Goal: Task Accomplishment & Management: Complete application form

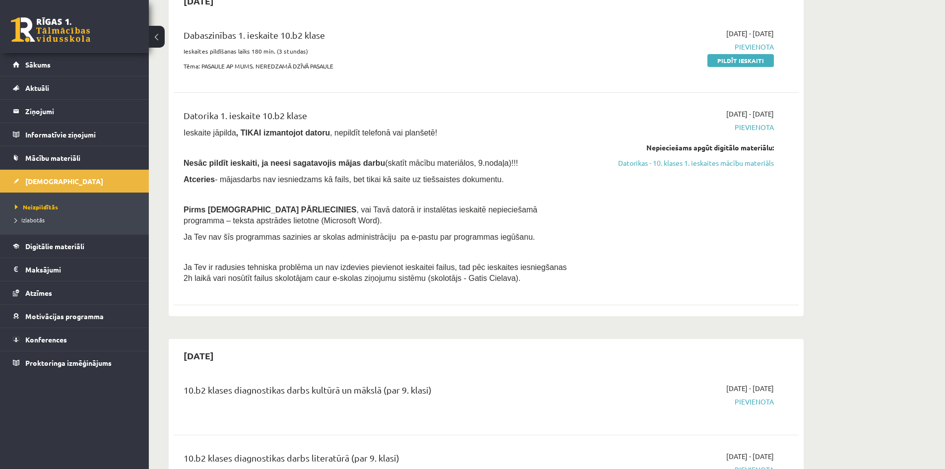
scroll to position [99, 0]
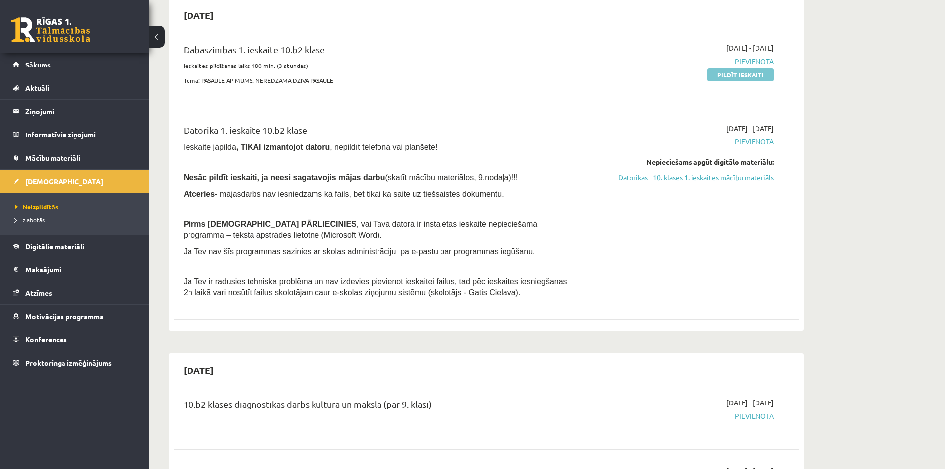
click at [737, 73] on link "Pildīt ieskaiti" at bounding box center [740, 74] width 66 height 13
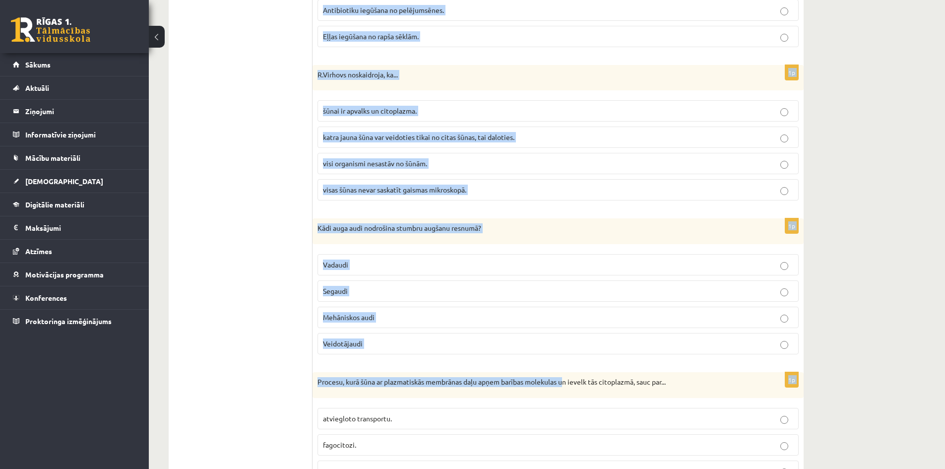
scroll to position [2856, 0]
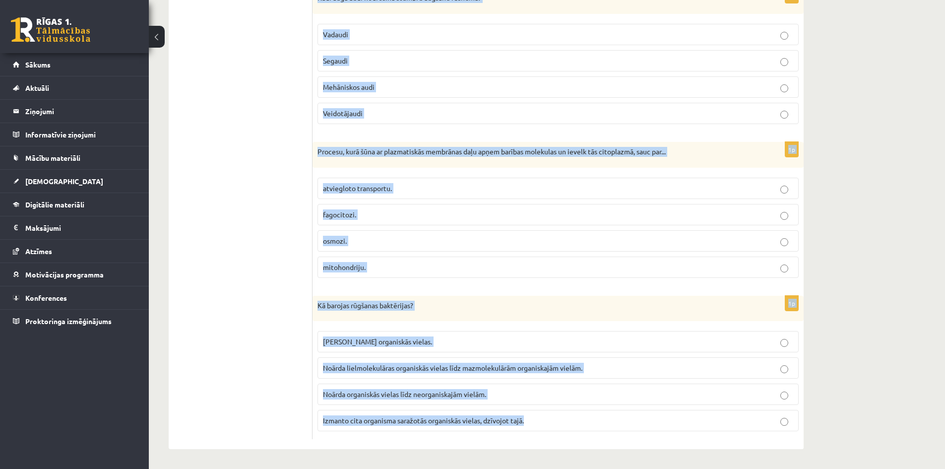
drag, startPoint x: 318, startPoint y: 90, endPoint x: 560, endPoint y: 436, distance: 422.3
copy form "Lorem, ipsum dol sitame co adipiscing elits doei temporinci, utla etd ... magna…"
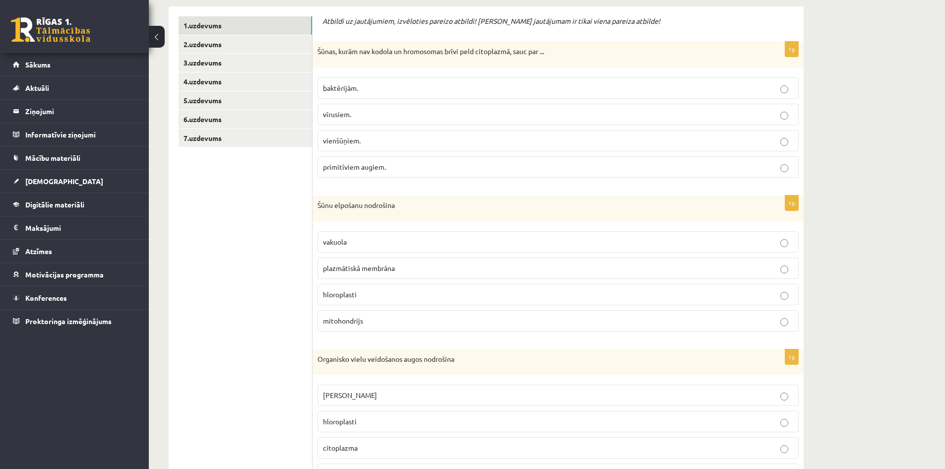
scroll to position [0, 0]
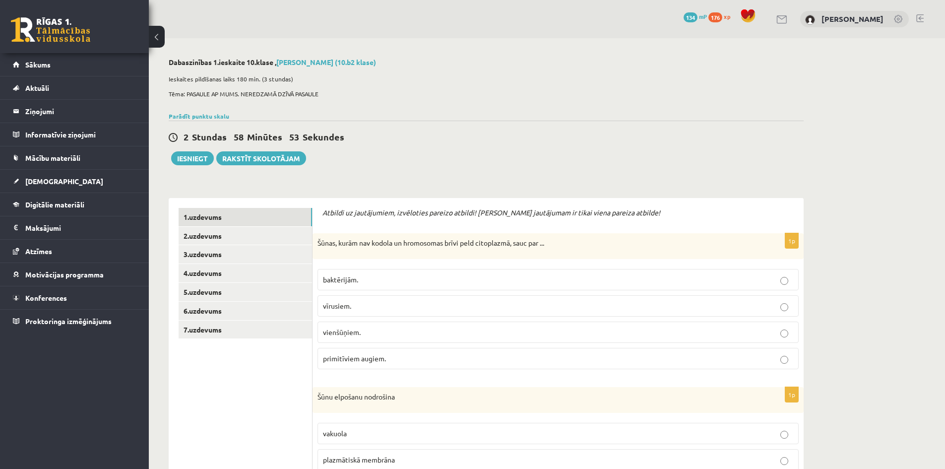
click at [350, 279] on span "baktērijām." at bounding box center [340, 279] width 35 height 9
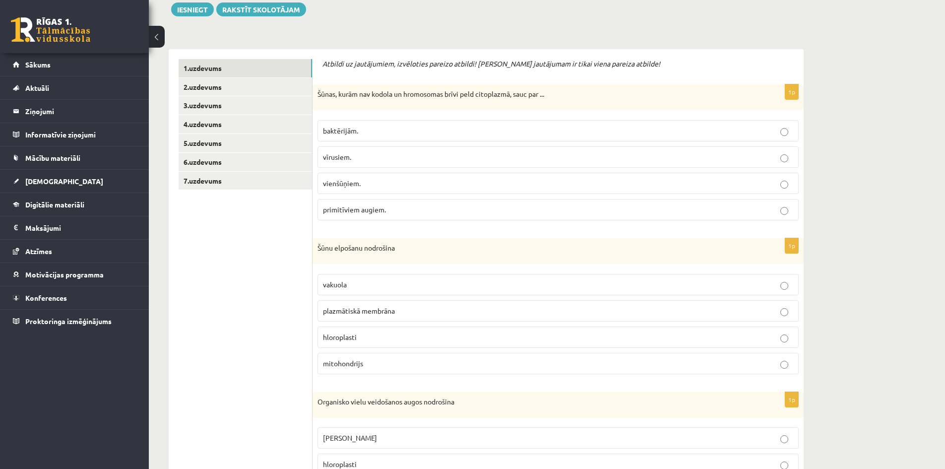
scroll to position [248, 0]
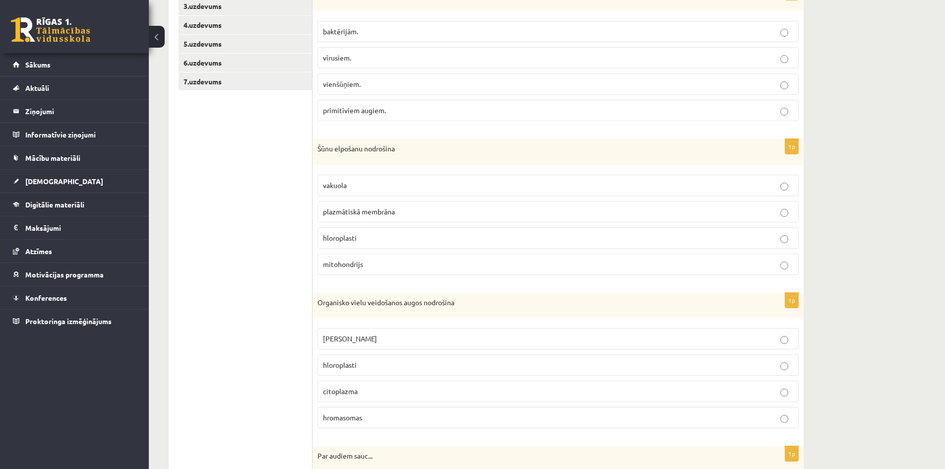
click at [354, 256] on label "mitohondrijs" at bounding box center [557, 263] width 481 height 21
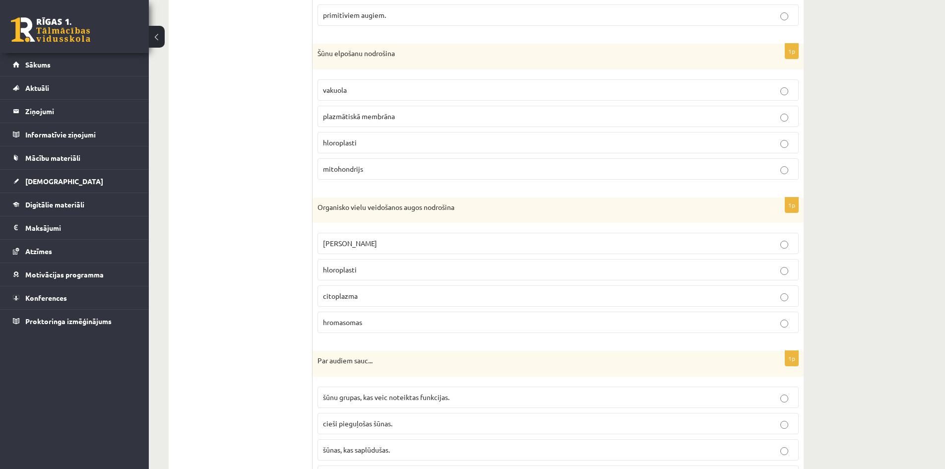
scroll to position [347, 0]
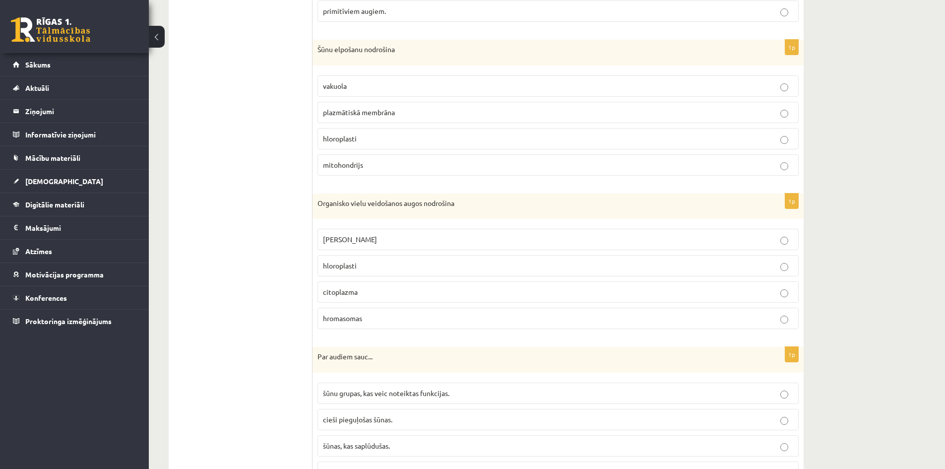
click at [381, 260] on label "hloroplasti" at bounding box center [557, 265] width 481 height 21
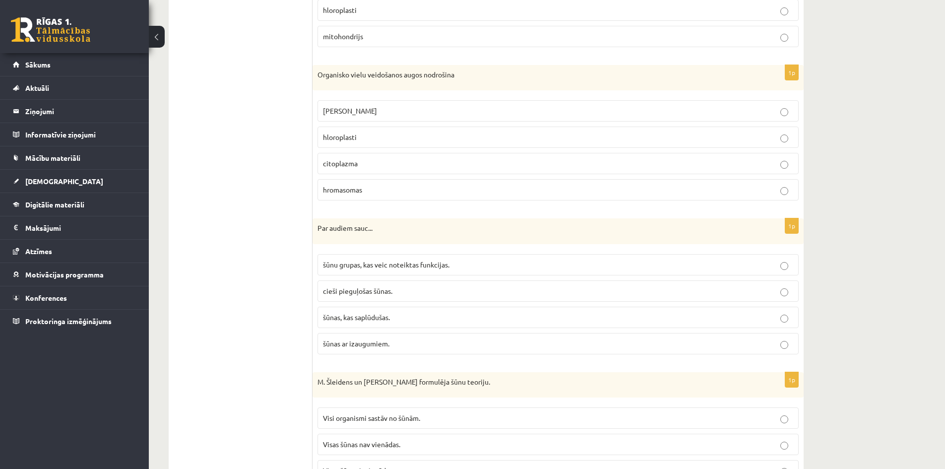
scroll to position [496, 0]
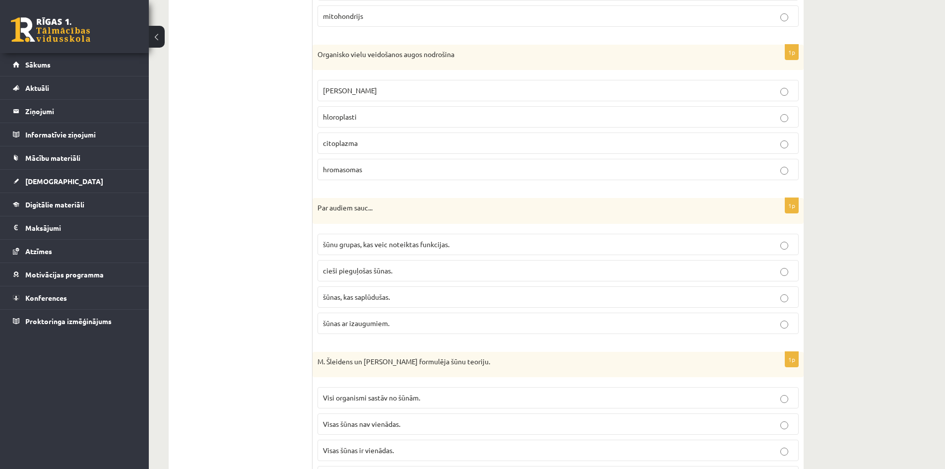
click at [353, 246] on span "šūnu grupas, kas veic noteiktas funkcijas." at bounding box center [386, 244] width 126 height 9
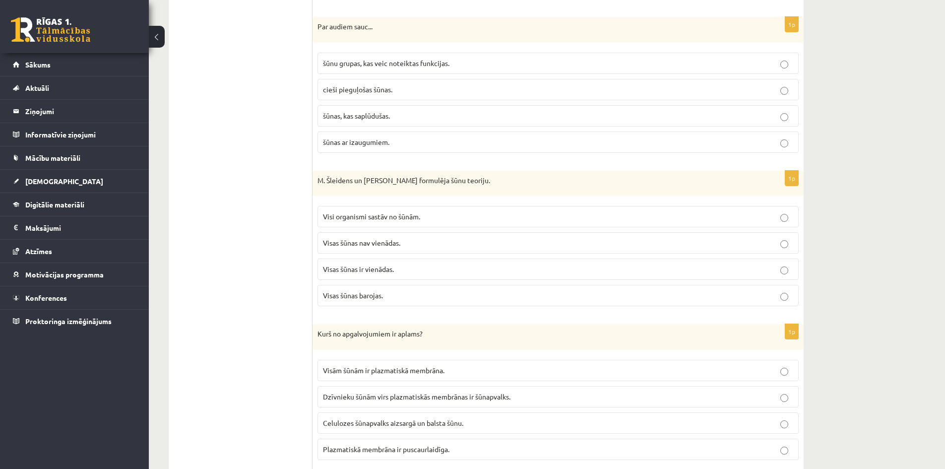
scroll to position [694, 0]
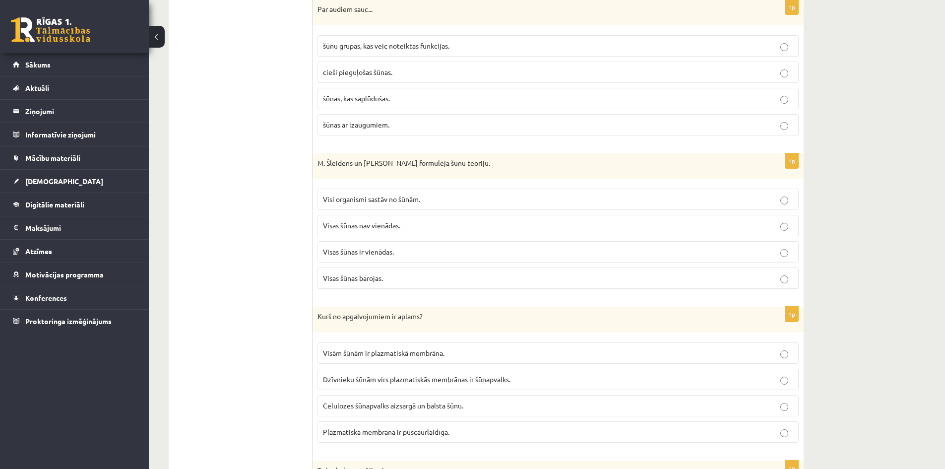
click at [402, 376] on span "Dzīvnieku šūnām virs plazmatiskās membrānas ir šūnapvalks." at bounding box center [416, 378] width 187 height 9
click at [366, 200] on span "Visi organismi sastāv no šūnām." at bounding box center [371, 198] width 97 height 9
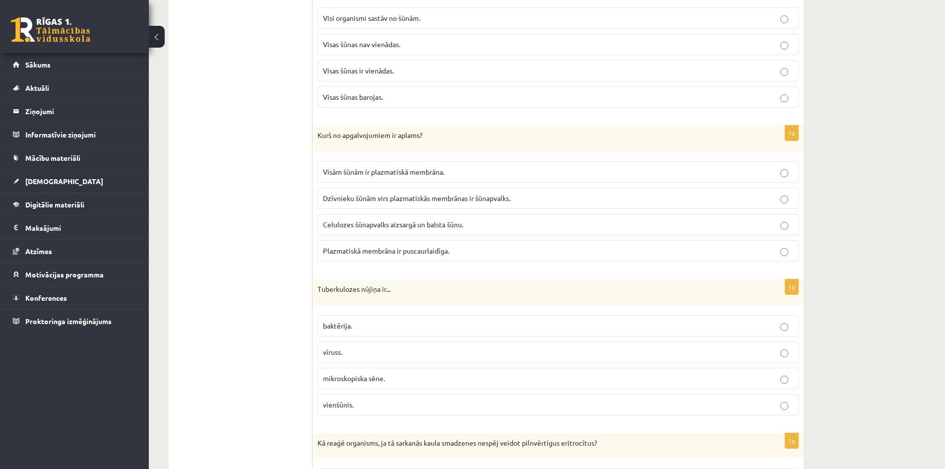
scroll to position [893, 0]
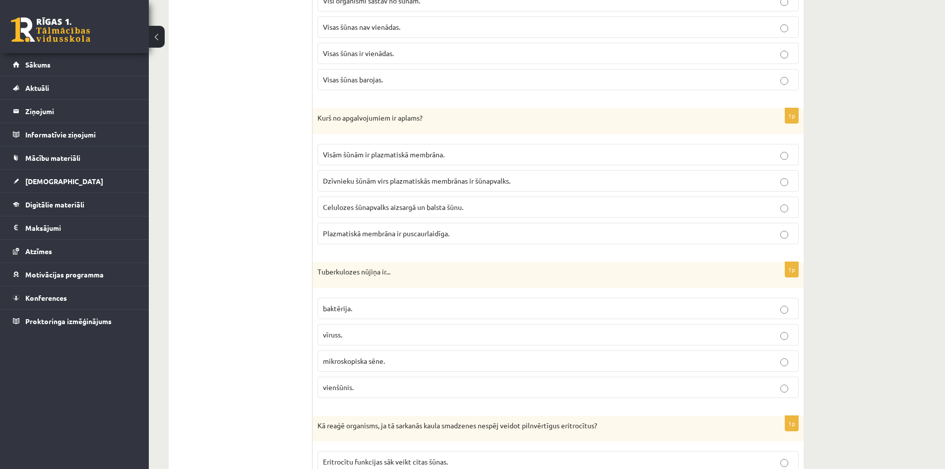
click at [401, 300] on label "baktērija." at bounding box center [557, 308] width 481 height 21
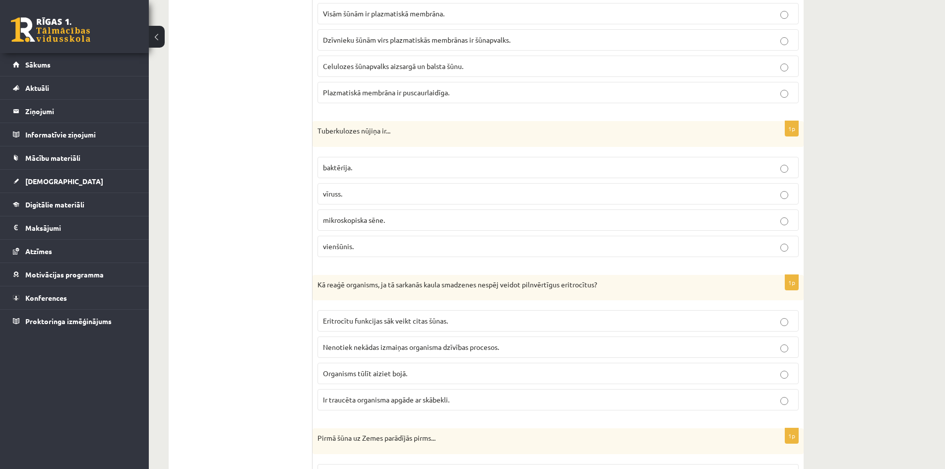
scroll to position [1091, 0]
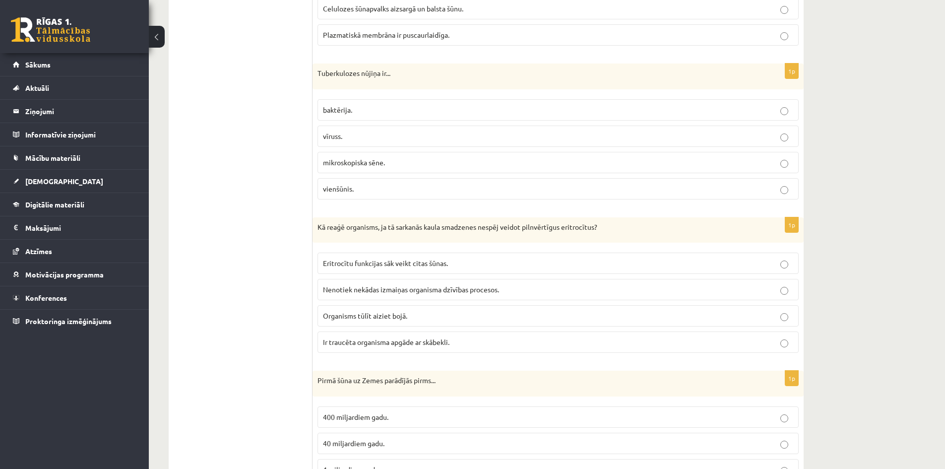
click at [409, 340] on span "Ir traucēta organisma apgāde ar skābekli." at bounding box center [386, 341] width 126 height 9
drag, startPoint x: 379, startPoint y: 1, endPoint x: 394, endPoint y: 4, distance: 15.3
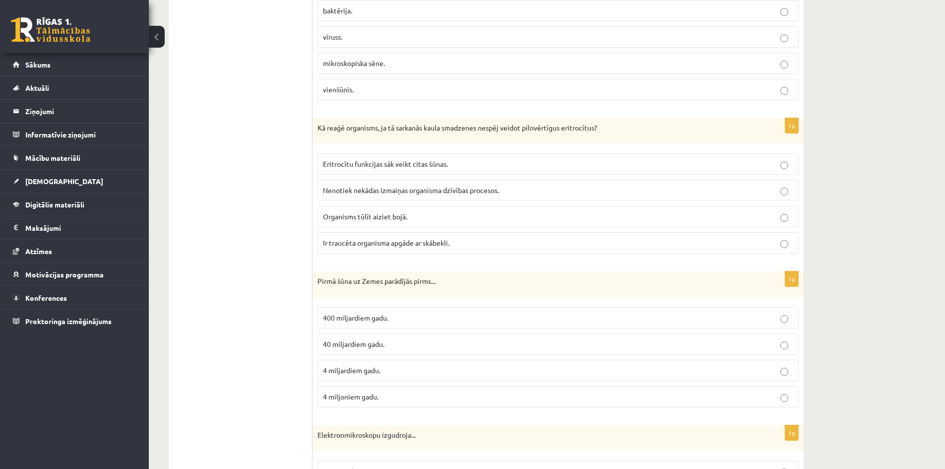
scroll to position [1240, 0]
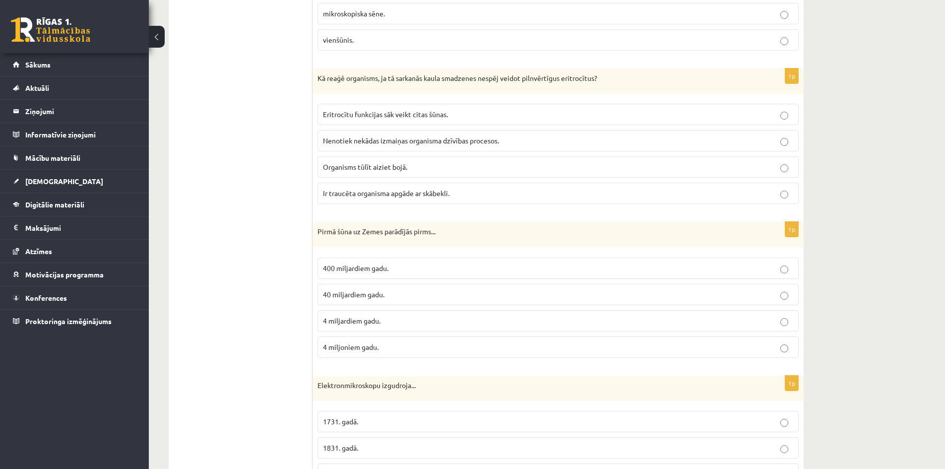
click at [373, 293] on span "40 miljardiem gadu." at bounding box center [354, 294] width 62 height 9
click at [377, 320] on span "4 miljardiem gadu." at bounding box center [352, 320] width 58 height 9
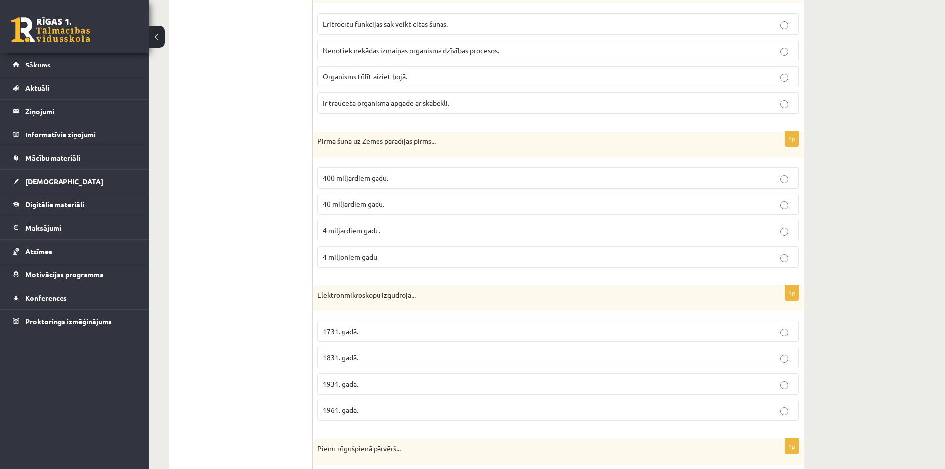
scroll to position [1339, 0]
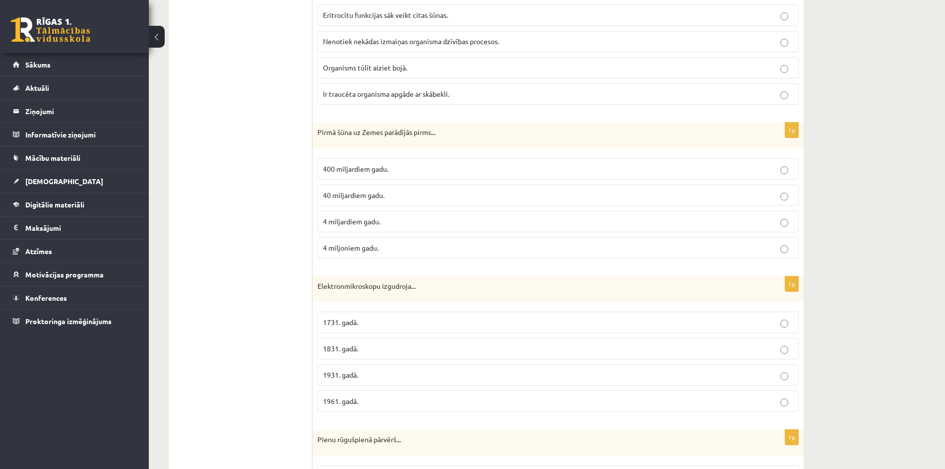
click at [382, 369] on label "1931. gadā." at bounding box center [557, 374] width 481 height 21
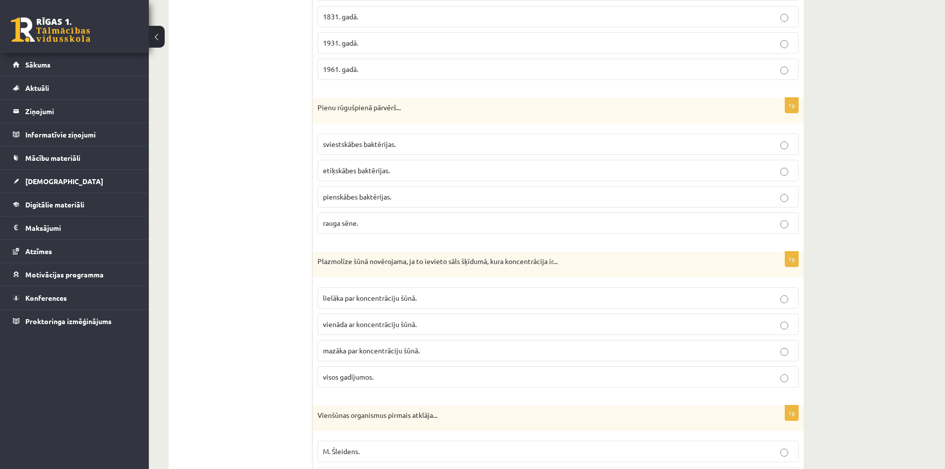
scroll to position [1686, 0]
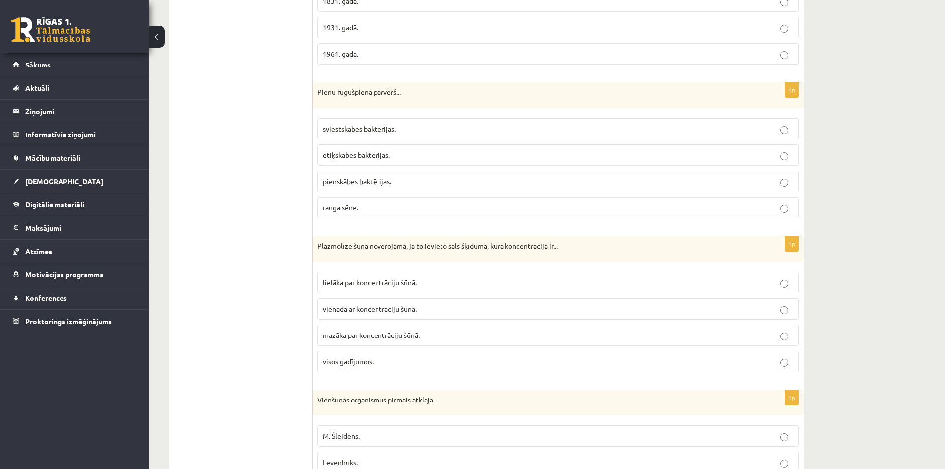
click at [383, 179] on span "pienskābes baktērijas." at bounding box center [357, 181] width 68 height 9
click at [376, 279] on span "lielāka par koncentrāciju šūnā." at bounding box center [370, 282] width 94 height 9
click at [405, 286] on span "lielāka par koncentrāciju šūnā." at bounding box center [370, 282] width 94 height 9
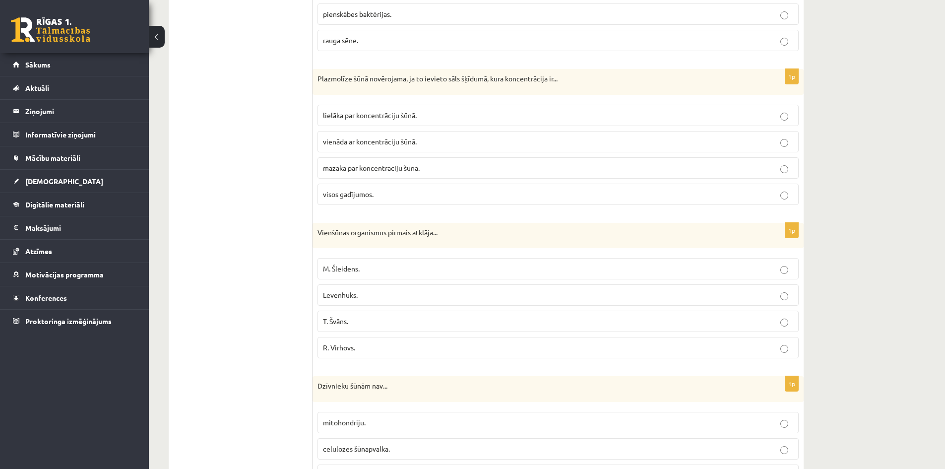
scroll to position [1885, 0]
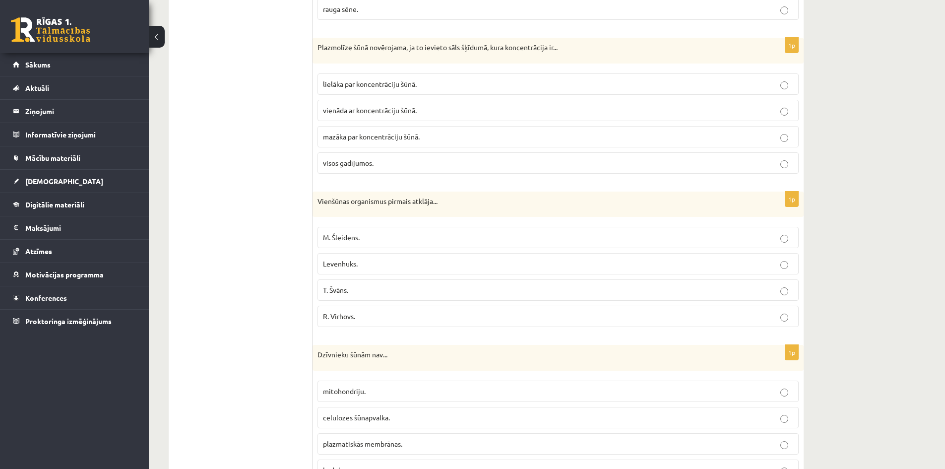
click at [361, 268] on p "Levenhuks." at bounding box center [558, 263] width 470 height 10
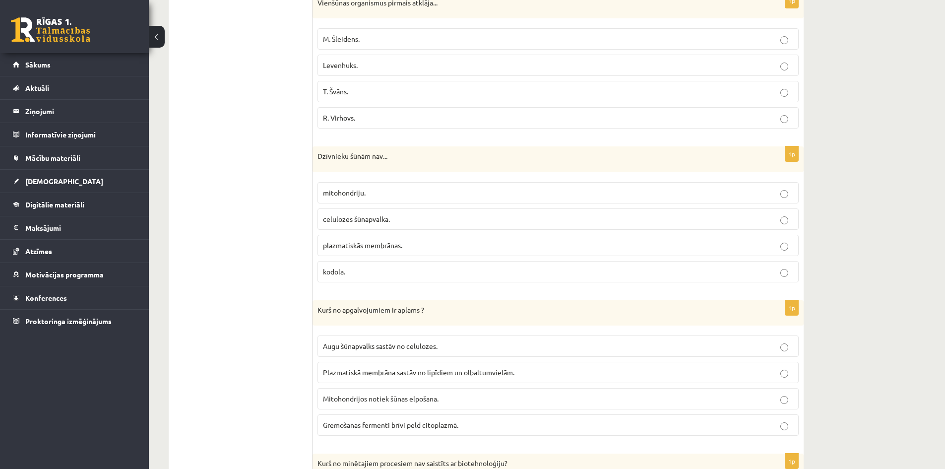
click at [373, 224] on p "celulozes šūnapvalka." at bounding box center [558, 219] width 470 height 10
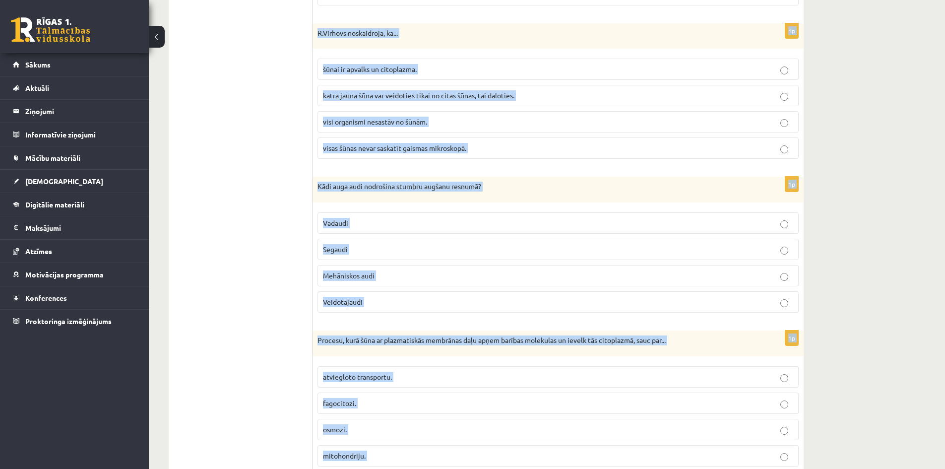
scroll to position [2856, 0]
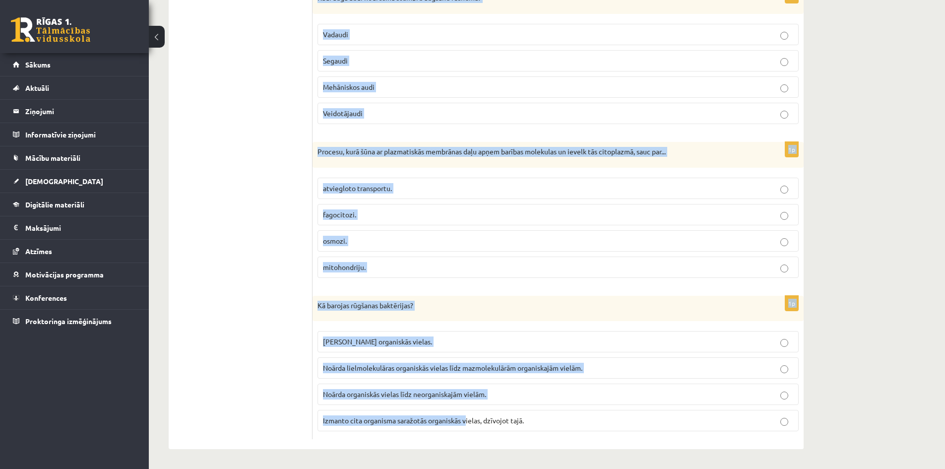
drag, startPoint x: 320, startPoint y: 161, endPoint x: 449, endPoint y: 358, distance: 236.1
copy form "urš no apgalvojumiem ir aplams ? Augu šūnapvalks sastāv no celulozes. Plazmatis…"
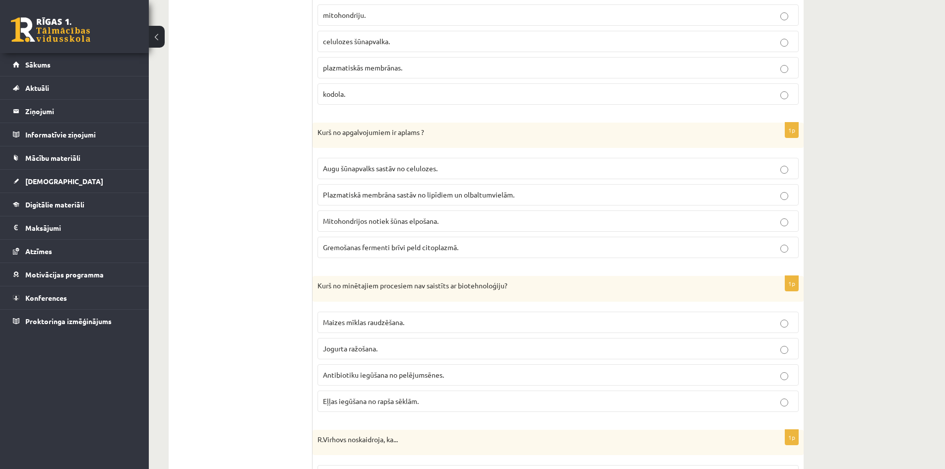
scroll to position [2162, 0]
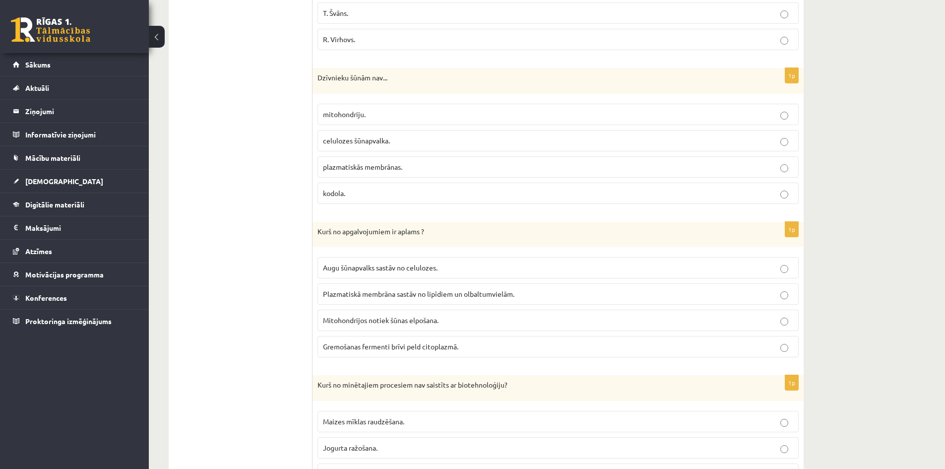
click at [428, 357] on label "Gremošanas fermenti brīvi peld citoplazmā." at bounding box center [557, 346] width 481 height 21
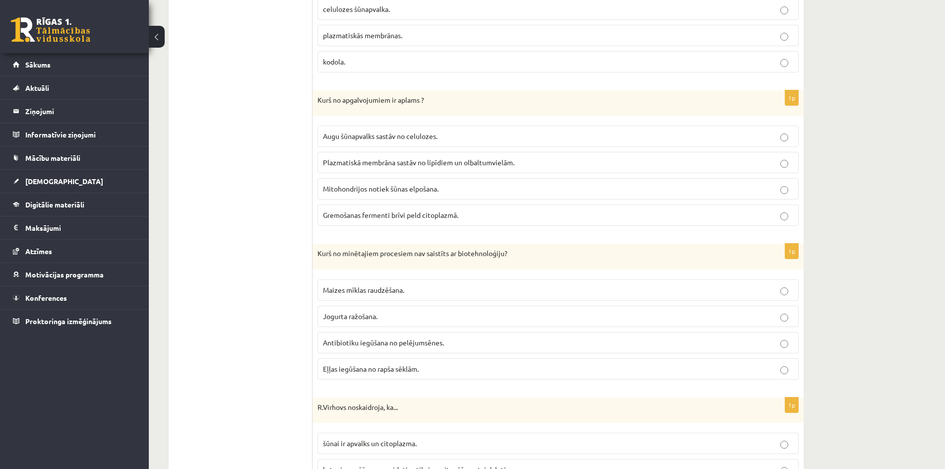
scroll to position [2310, 0]
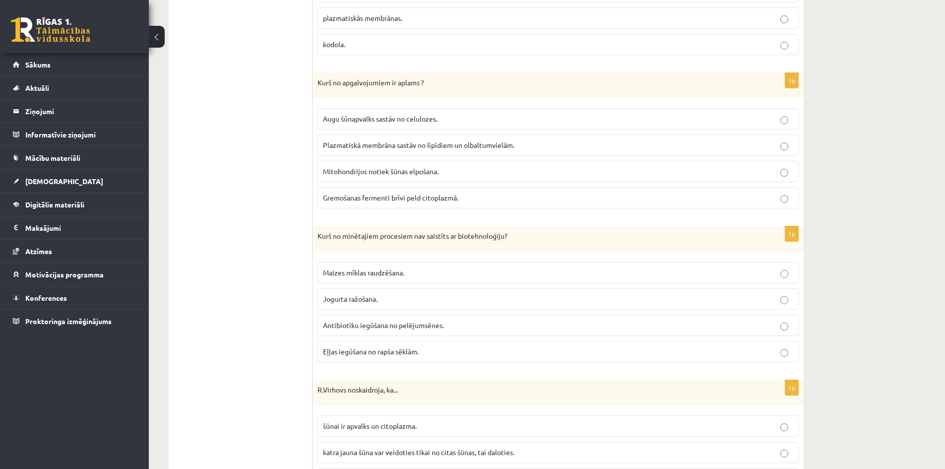
click at [462, 354] on p "Eļļas iegūšana no rapša sēklām." at bounding box center [558, 351] width 470 height 10
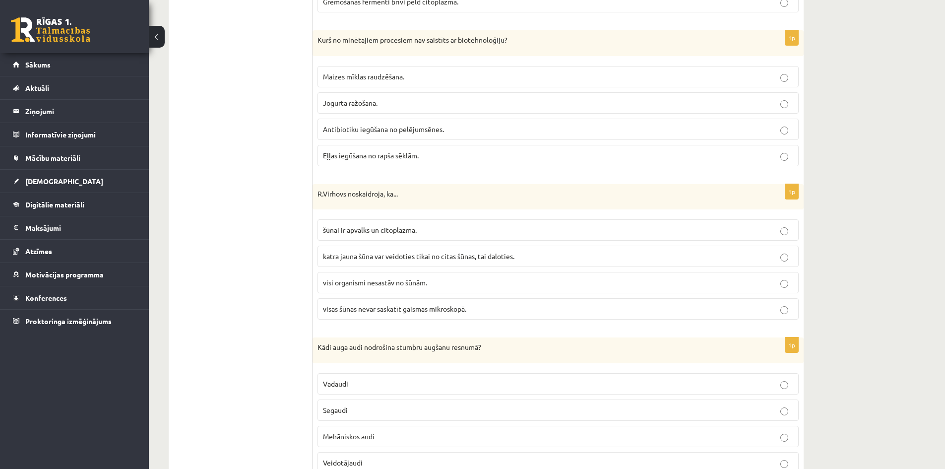
scroll to position [2558, 0]
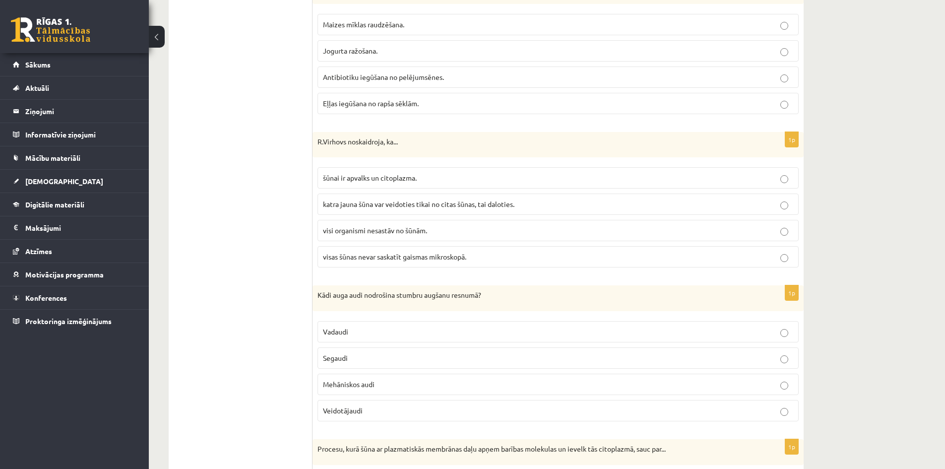
click at [375, 206] on span "katra jauna šūna var veidoties tikai no citas šūnas, tai daloties." at bounding box center [418, 203] width 191 height 9
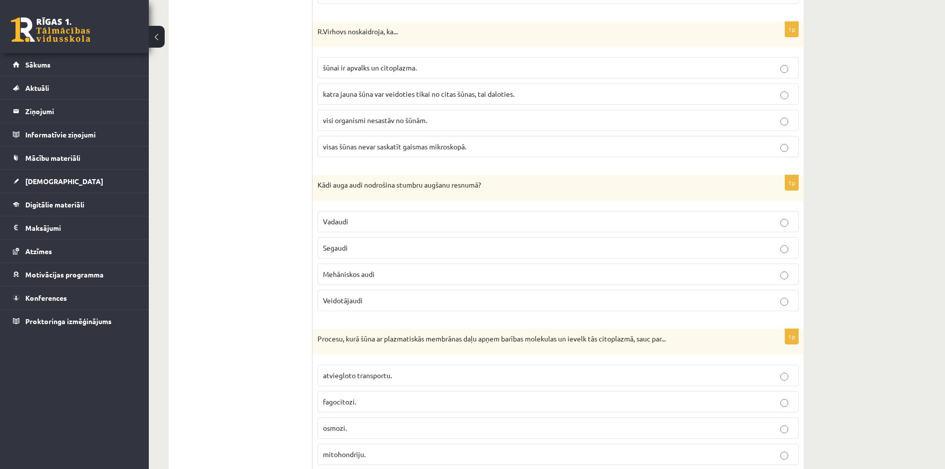
scroll to position [2608, 0]
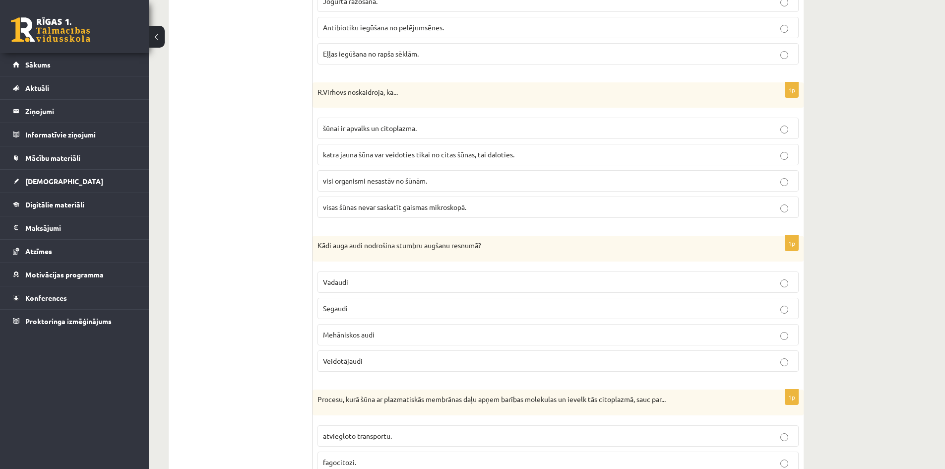
click at [361, 360] on span "Veidotājaudi" at bounding box center [343, 360] width 40 height 9
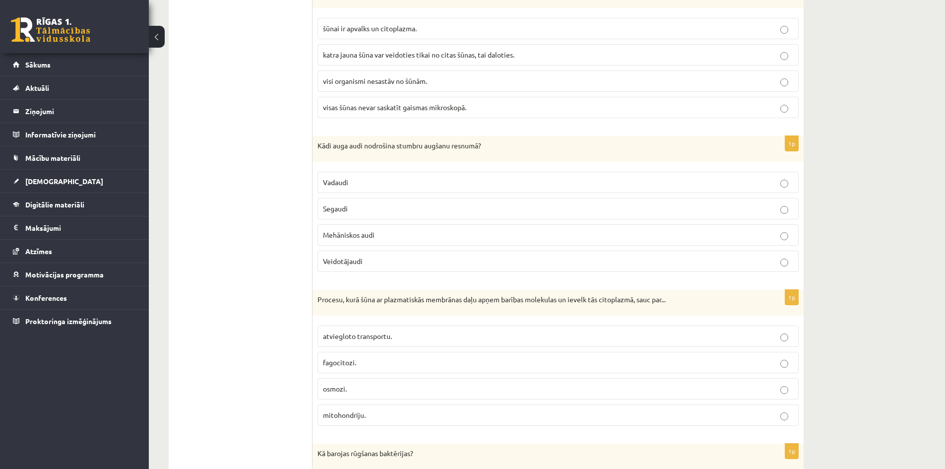
scroll to position [2856, 0]
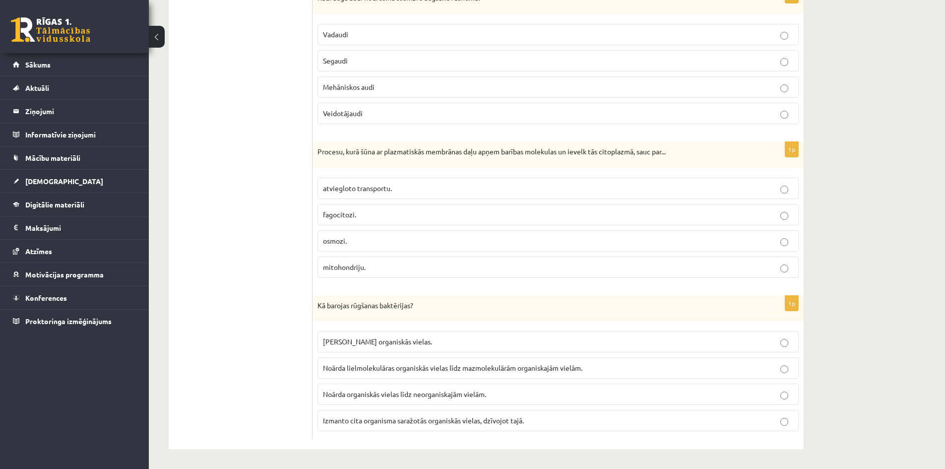
click at [399, 213] on p "fagocitozi." at bounding box center [558, 214] width 470 height 10
click at [370, 362] on label "Noārda lielmolekulāras organiskās vielas līdz mazmolekulārām organiskajām vielā…" at bounding box center [557, 367] width 481 height 21
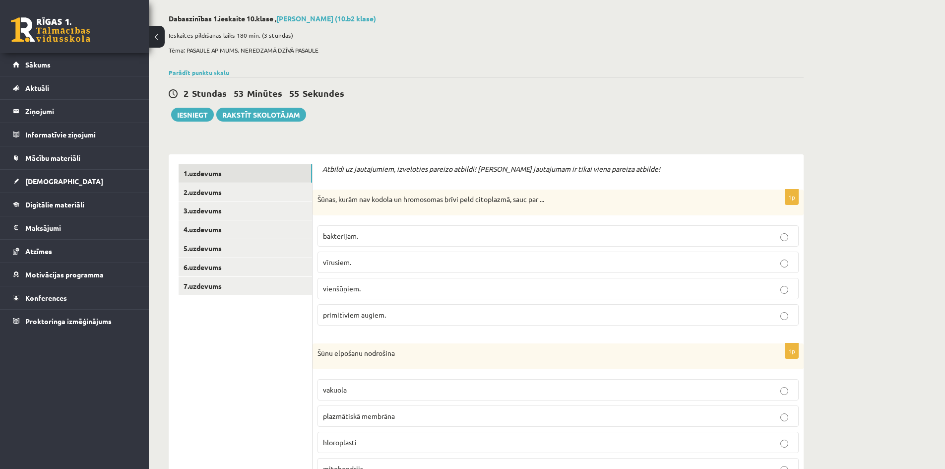
scroll to position [29, 0]
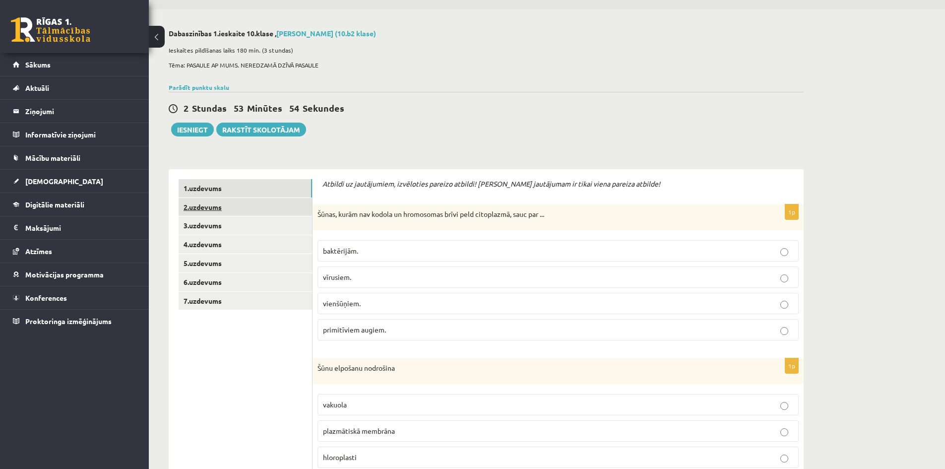
click at [205, 213] on link "2.uzdevums" at bounding box center [245, 207] width 133 height 18
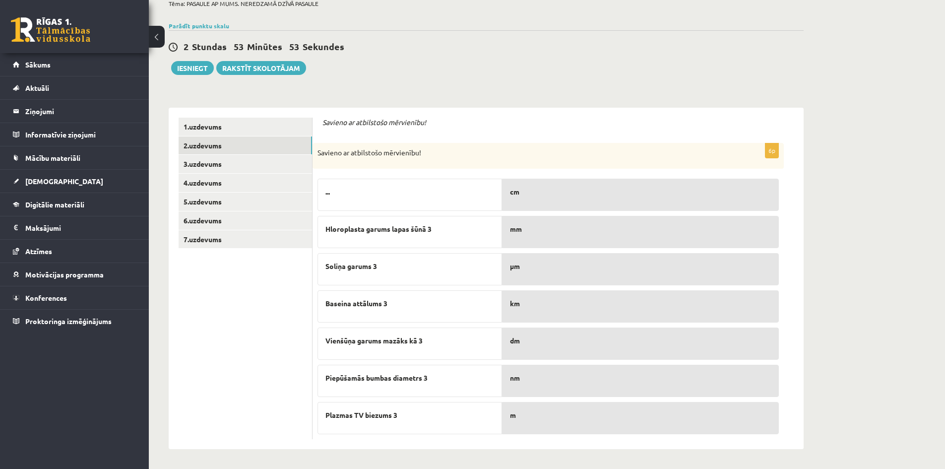
scroll to position [91, 0]
drag, startPoint x: 320, startPoint y: 151, endPoint x: 332, endPoint y: 157, distance: 13.5
click at [332, 157] on p "Savieno ar atbilstošo mērvienību!" at bounding box center [523, 153] width 412 height 10
click at [581, 199] on div "cm" at bounding box center [640, 195] width 277 height 32
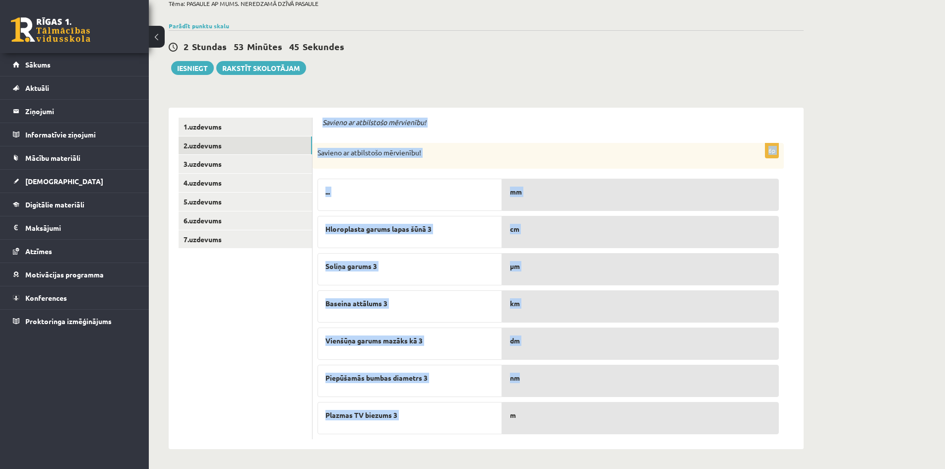
drag, startPoint x: 323, startPoint y: 122, endPoint x: 642, endPoint y: 372, distance: 405.6
click at [646, 379] on form "Savieno ar atbilstošo mērvienību! 6p Savieno ar atbilstošo mērvienību! ... Hlor…" at bounding box center [557, 278] width 471 height 321
copy form "Savieno ar atbilstošo mērvienību! 6p Savieno ar atbilstošo mērvienību! ... Hlor…"
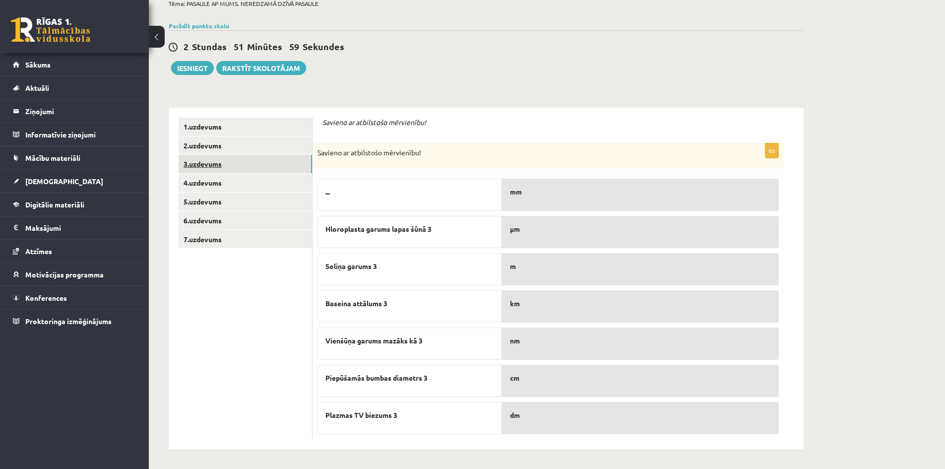
click at [212, 161] on link "3.uzdevums" at bounding box center [245, 164] width 133 height 18
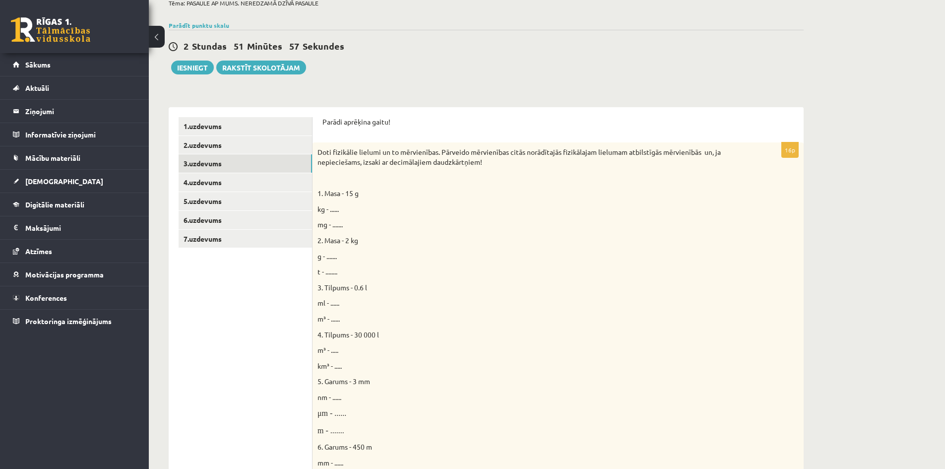
scroll to position [0, 0]
click at [332, 207] on span "kg - ......" at bounding box center [327, 208] width 21 height 9
click at [338, 207] on span "kg - ......" at bounding box center [327, 208] width 21 height 9
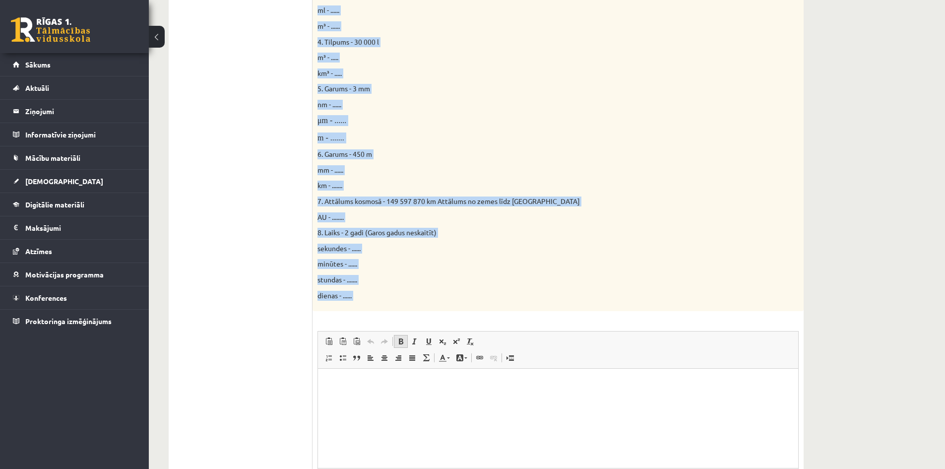
scroll to position [483, 0]
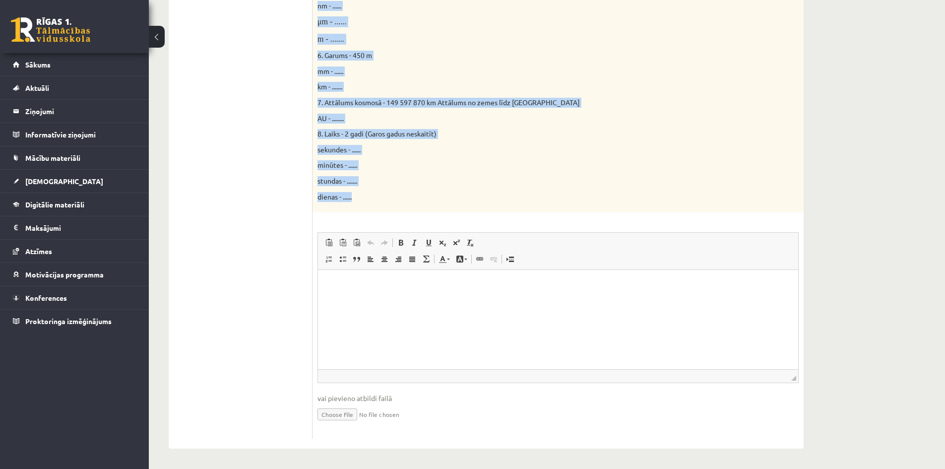
drag, startPoint x: 320, startPoint y: 127, endPoint x: 398, endPoint y: 204, distance: 109.1
click at [399, 204] on div "Parādi aprēķina gaitu! 16p Doti fizikālie lielumi un to mērvienības. Pārveido m…" at bounding box center [557, 82] width 491 height 733
copy form "Parādi aprēķina gaitu! 16p Doti fizikālie lielumi un to mērvienības. Pārveido m…"
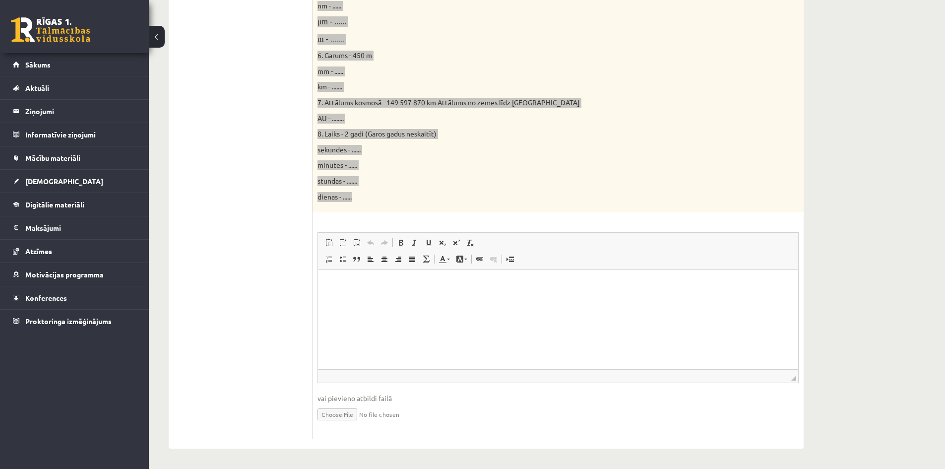
click at [343, 293] on html at bounding box center [558, 285] width 480 height 30
drag, startPoint x: 325, startPoint y: 285, endPoint x: 326, endPoint y: 293, distance: 8.0
click at [326, 293] on html at bounding box center [558, 285] width 480 height 30
click at [352, 297] on span "Ielīmēt" at bounding box center [356, 296] width 28 height 14
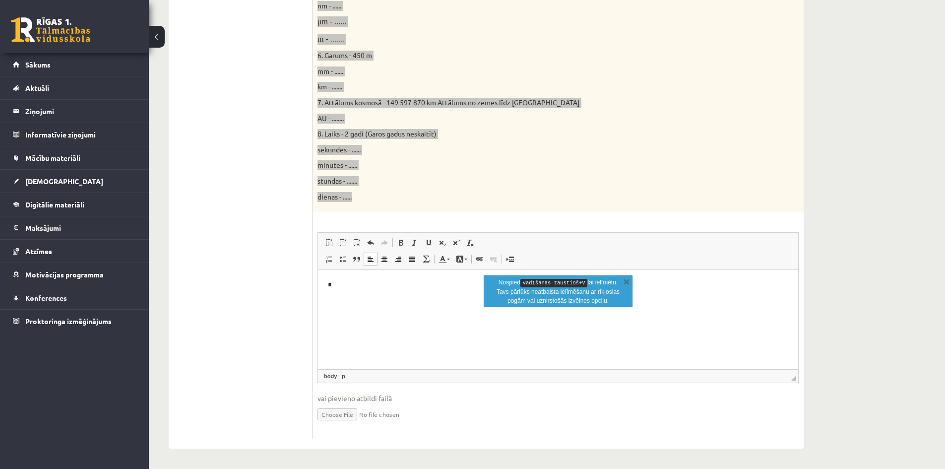
click at [442, 300] on html "*" at bounding box center [558, 285] width 480 height 30
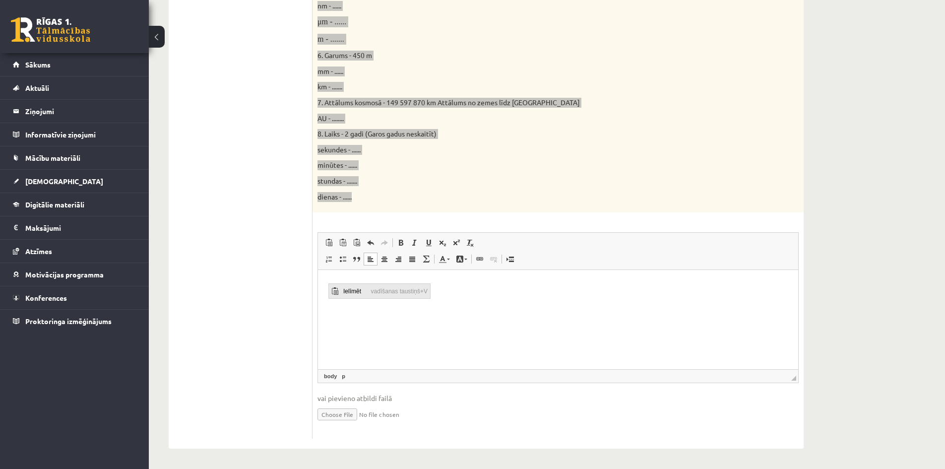
click at [346, 290] on span "Ielīmēt" at bounding box center [355, 291] width 28 height 14
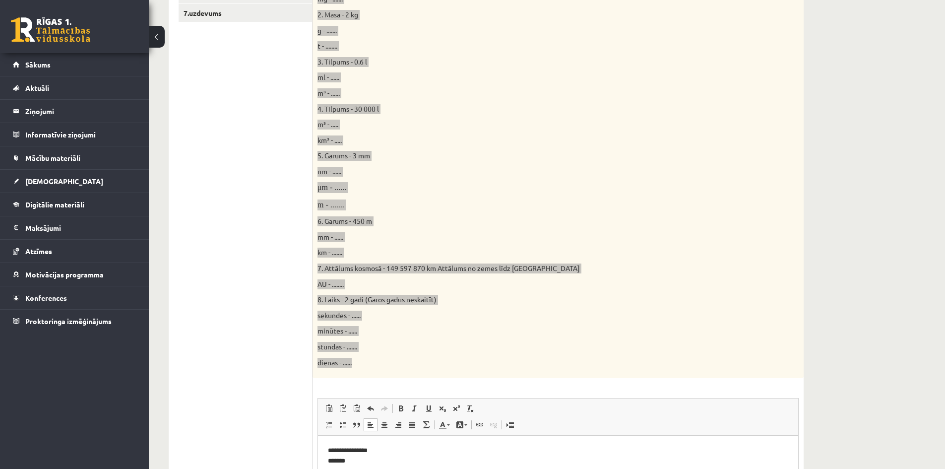
scroll to position [334, 0]
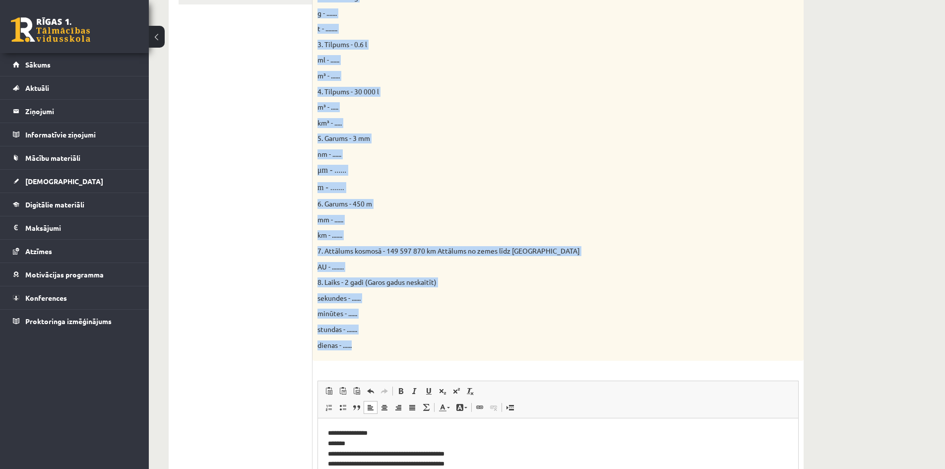
click at [354, 310] on span "minūtes - ......" at bounding box center [337, 313] width 40 height 9
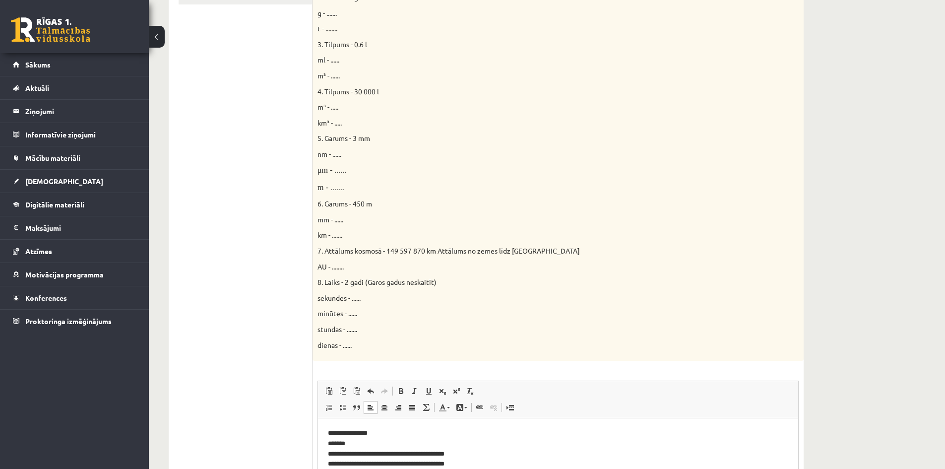
click at [354, 311] on span "minūtes - ......" at bounding box center [337, 313] width 40 height 9
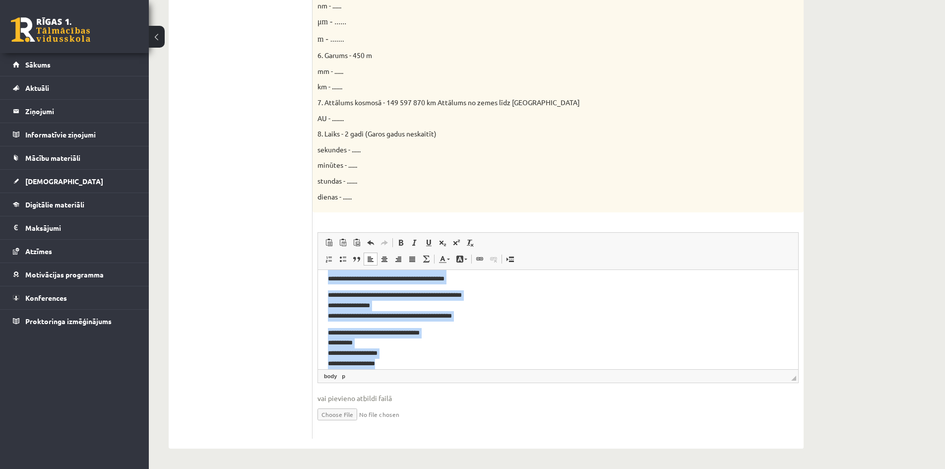
scroll to position [316, 0]
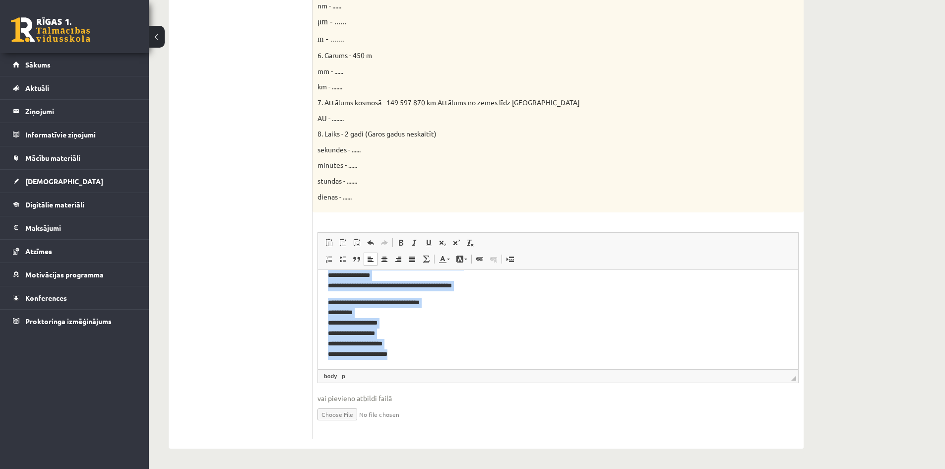
drag, startPoint x: 327, startPoint y: 285, endPoint x: 445, endPoint y: 355, distance: 137.9
click at [445, 355] on html "**********" at bounding box center [558, 161] width 480 height 415
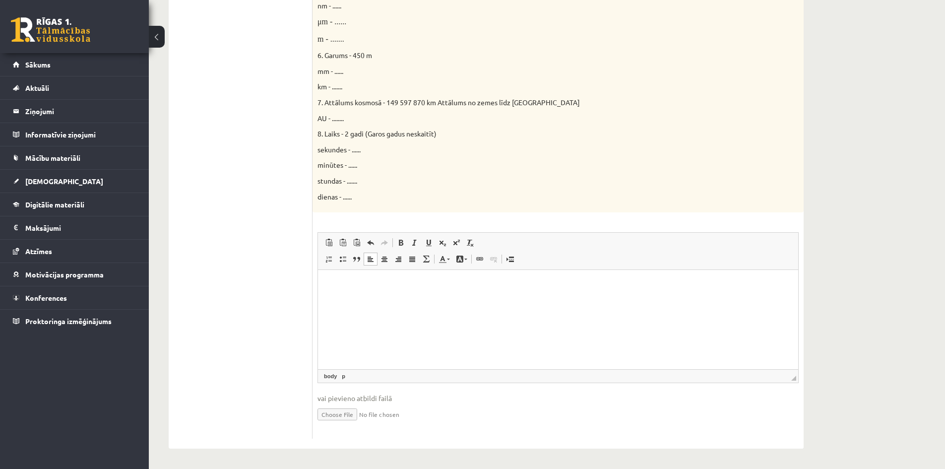
scroll to position [0, 0]
click at [339, 289] on span "Ielīmēt" at bounding box center [336, 290] width 8 height 8
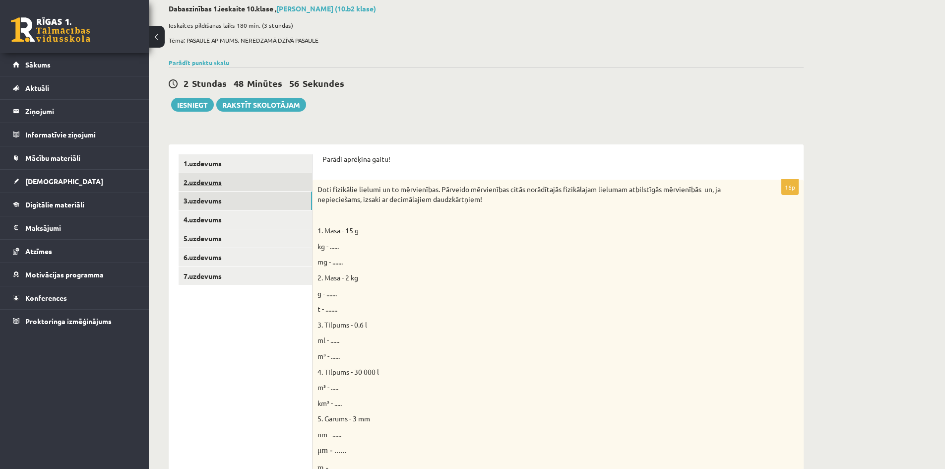
scroll to position [36, 0]
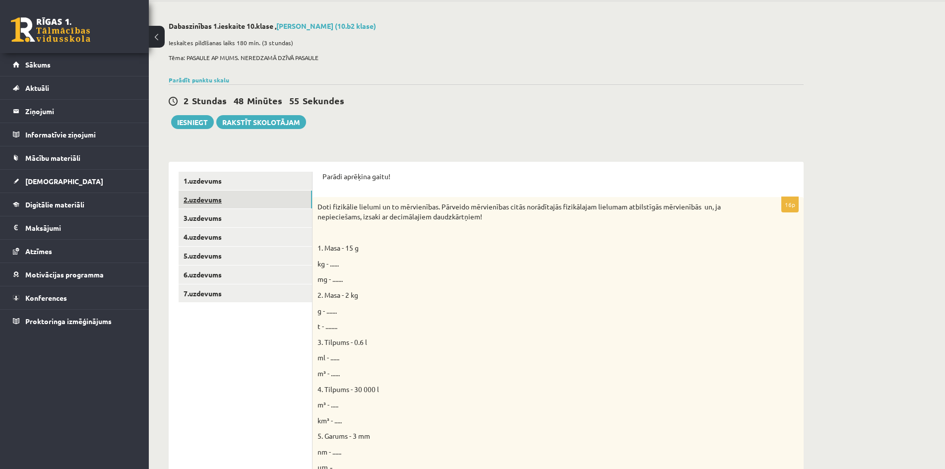
click at [203, 197] on link "2.uzdevums" at bounding box center [245, 199] width 133 height 18
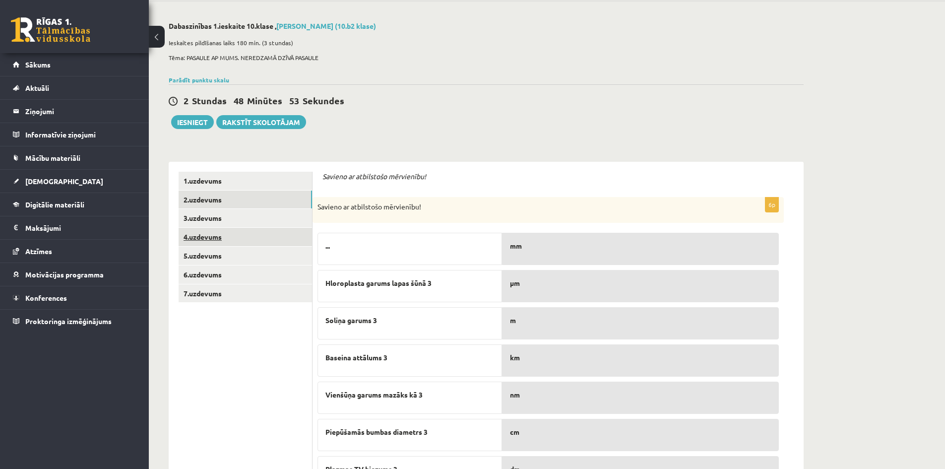
click at [213, 235] on link "4.uzdevums" at bounding box center [245, 237] width 133 height 18
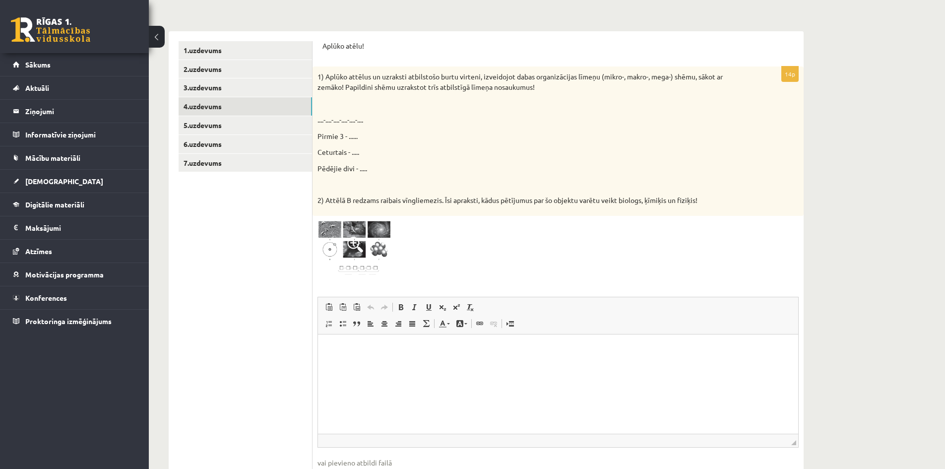
scroll to position [83, 0]
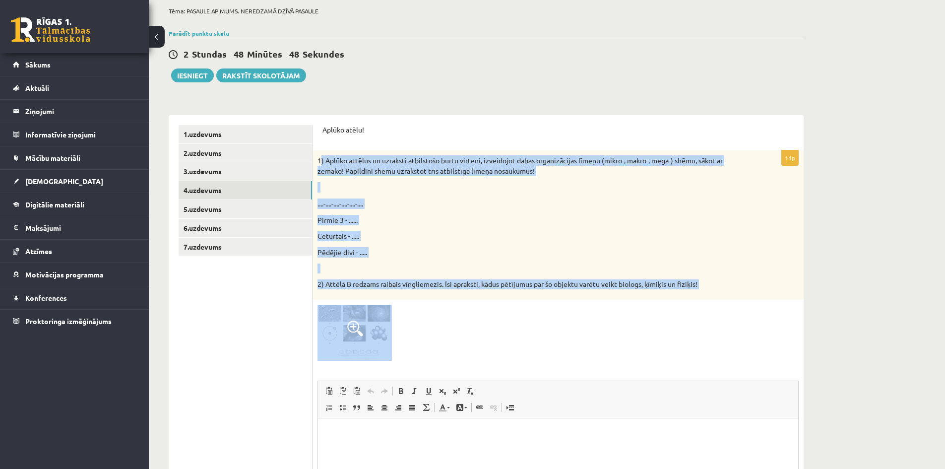
drag, startPoint x: 320, startPoint y: 160, endPoint x: 416, endPoint y: 328, distance: 193.1
click at [416, 328] on div "14p 1) Aplūko attēlus un uzraksti atbilstošo burtu virteni, izveidojot dabas or…" at bounding box center [557, 368] width 491 height 436
copy div ") Aplūko attēlus un uzraksti atbilstošo burtu virteni, izveidojot dabas organiz…"
click at [372, 328] on img at bounding box center [354, 333] width 74 height 56
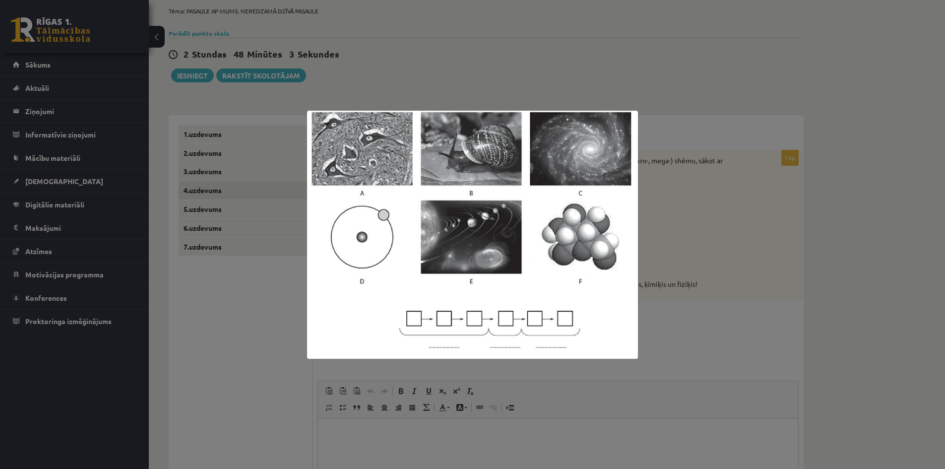
click at [299, 118] on div at bounding box center [472, 234] width 945 height 469
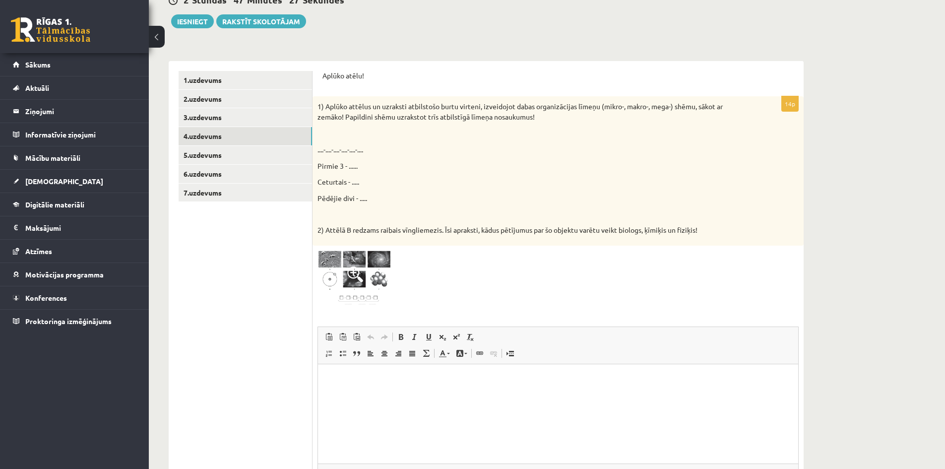
scroll to position [182, 0]
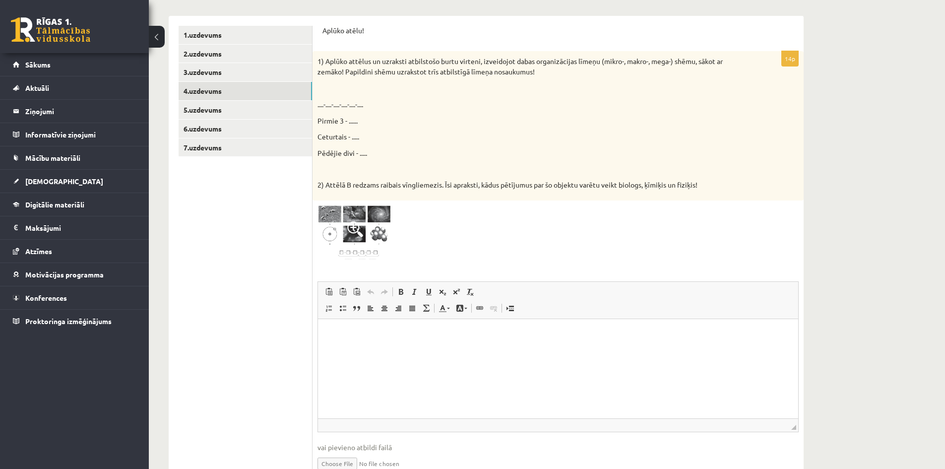
click at [336, 347] on html at bounding box center [558, 333] width 480 height 30
click at [361, 339] on span "Ielīmēt" at bounding box center [361, 341] width 28 height 14
click at [349, 361] on span "Ielīmēt" at bounding box center [358, 362] width 28 height 14
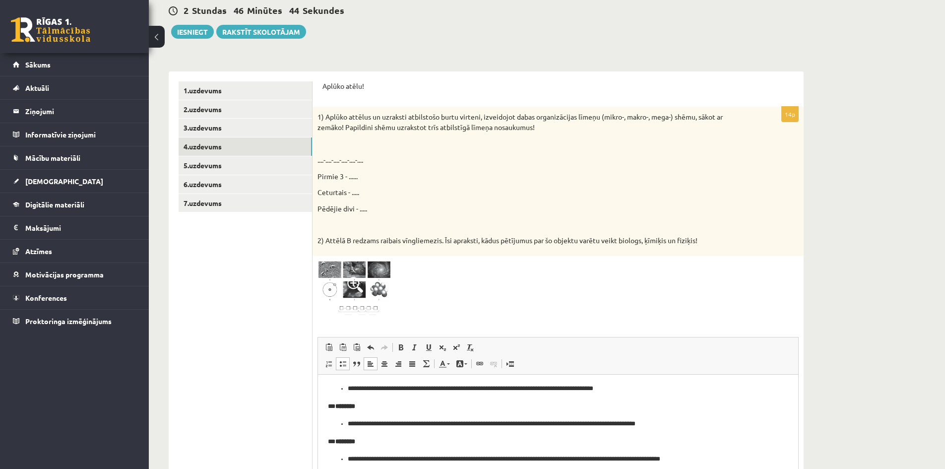
scroll to position [83, 0]
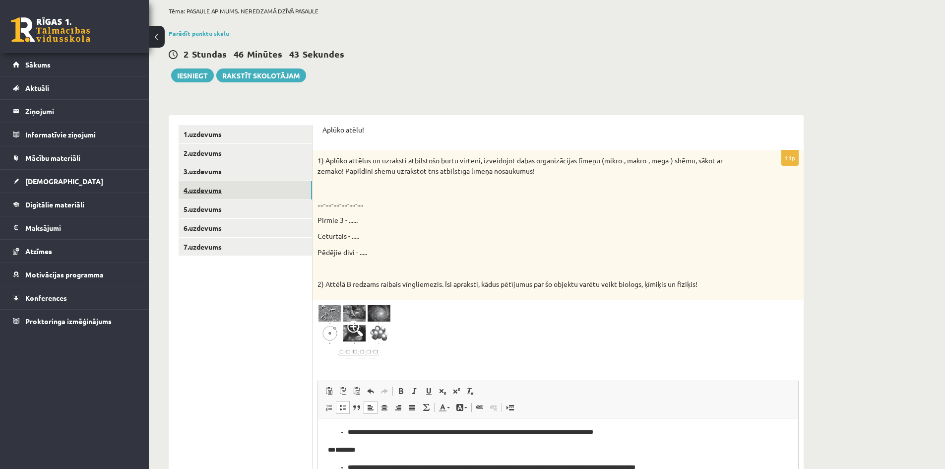
click at [217, 186] on link "4.uzdevums" at bounding box center [245, 190] width 133 height 18
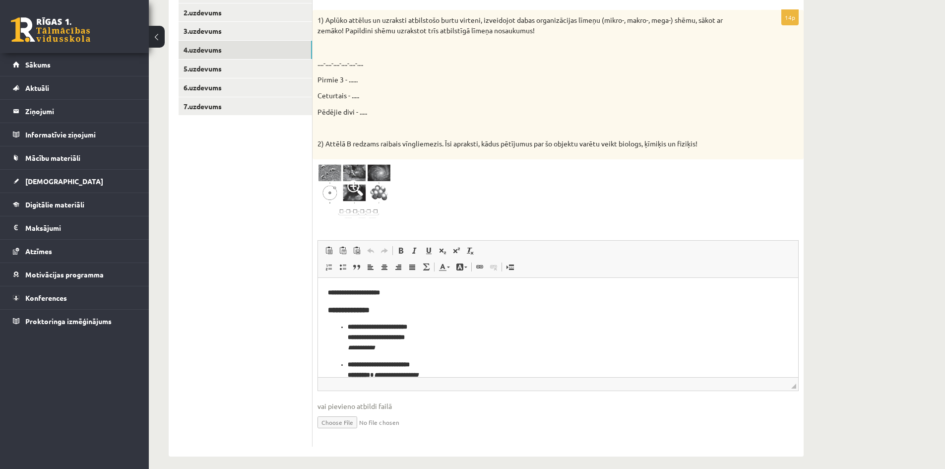
scroll to position [232, 0]
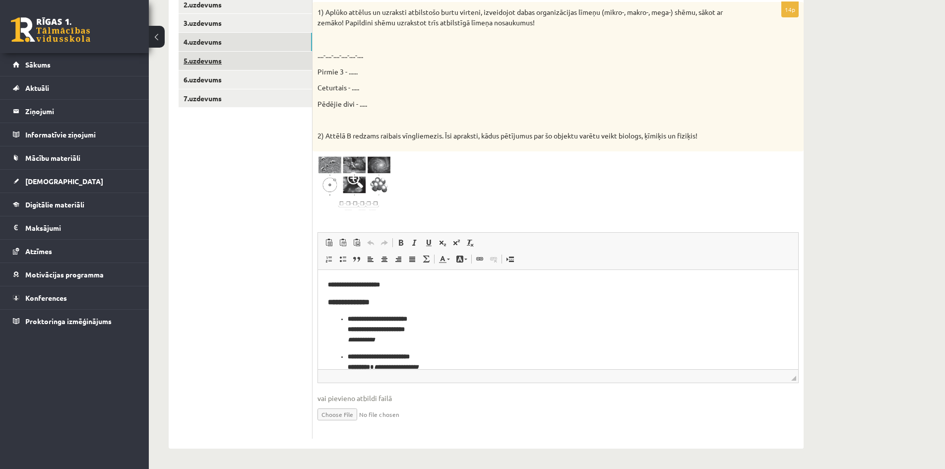
click at [228, 57] on link "5.uzdevums" at bounding box center [245, 61] width 133 height 18
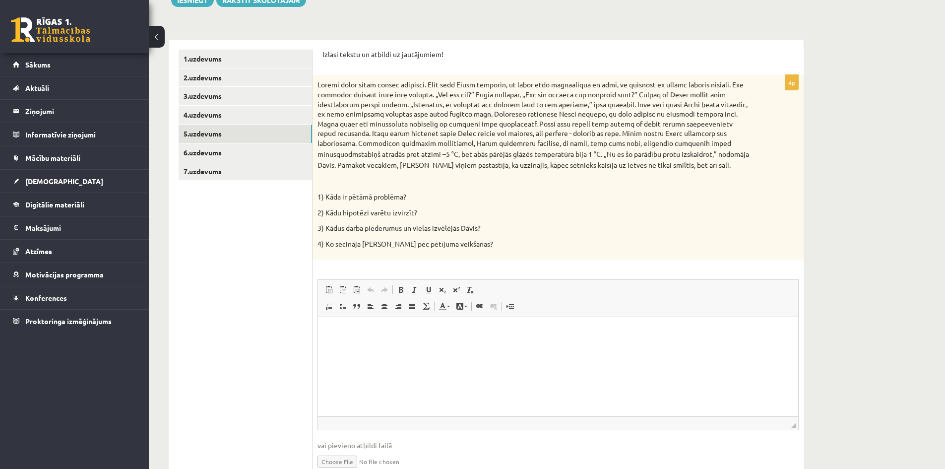
scroll to position [158, 0]
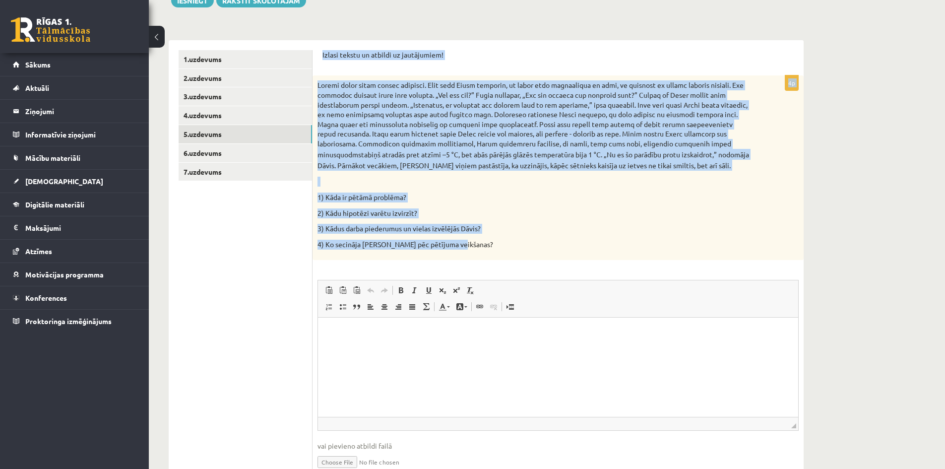
drag, startPoint x: 323, startPoint y: 52, endPoint x: 463, endPoint y: 254, distance: 246.4
click at [463, 254] on form "Izlasi tekstu un atbildi uz jautājumiem! 4p stabiņš atradās pret atzīmi –5 °C, …" at bounding box center [557, 268] width 471 height 436
copy form "Izlasi tekstu un atbildi uz jautājumiem! 4p Rudenī laiks kļuva arvien aukstāks.…"
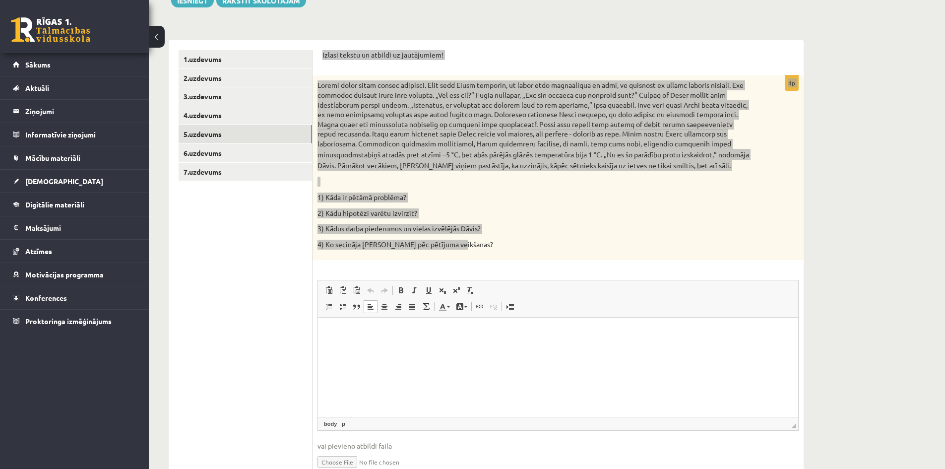
click at [370, 339] on html at bounding box center [558, 332] width 480 height 30
click at [359, 341] on span "Ielīmēt" at bounding box center [359, 340] width 28 height 14
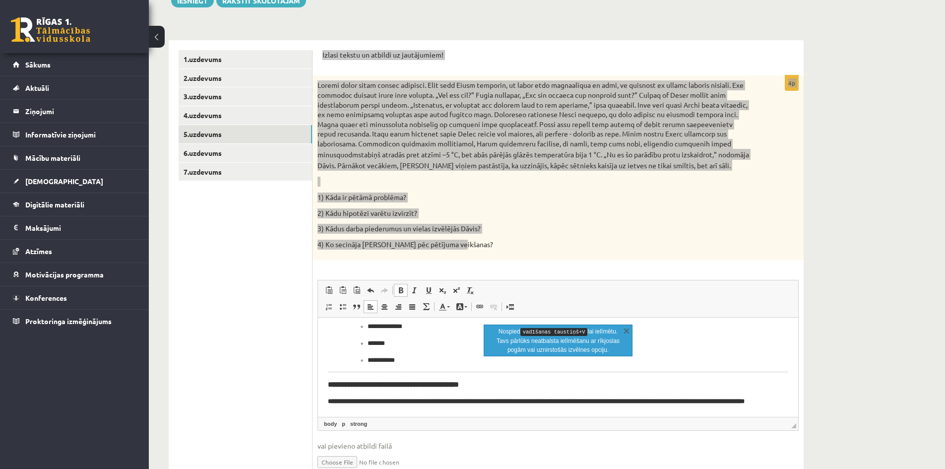
scroll to position [183, 0]
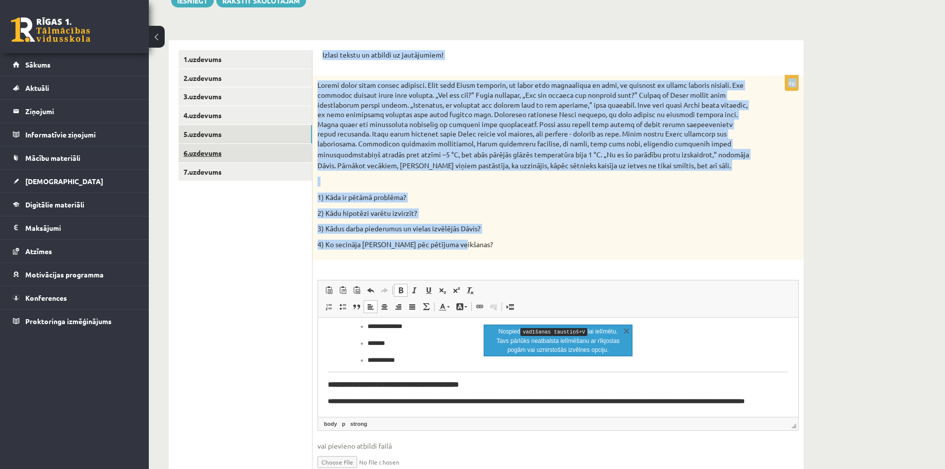
click at [251, 150] on link "6.uzdevums" at bounding box center [245, 153] width 133 height 18
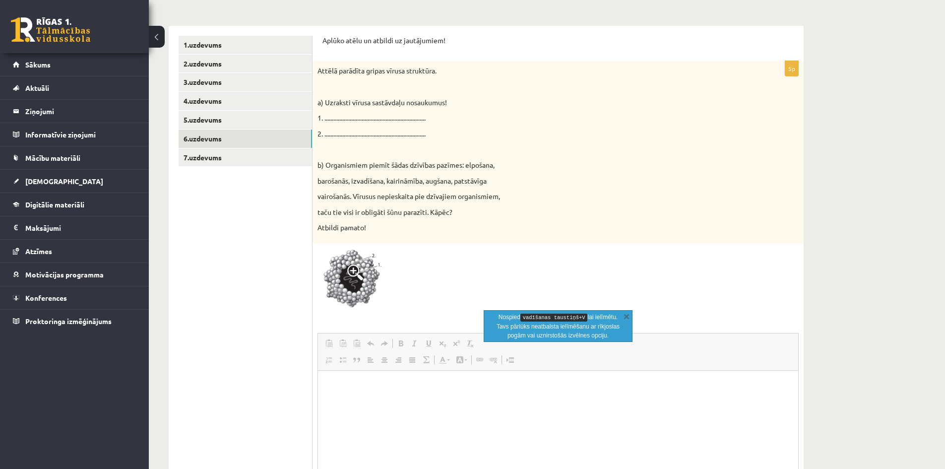
scroll to position [0, 0]
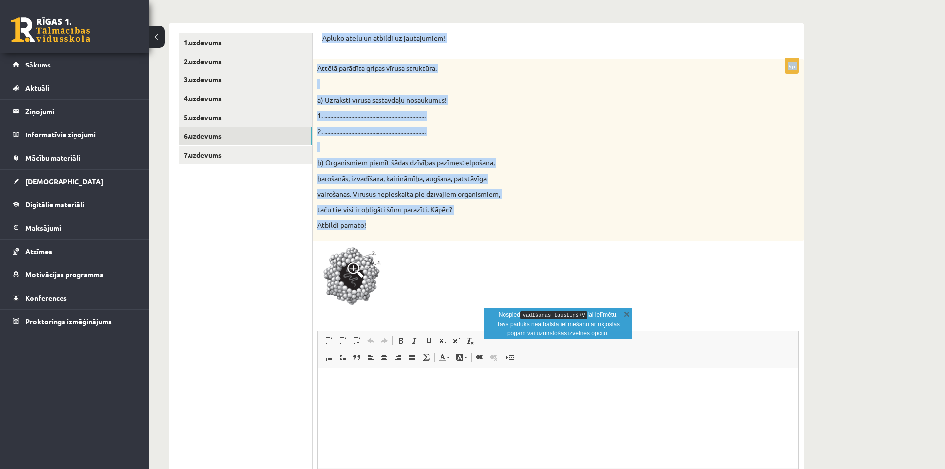
drag, startPoint x: 324, startPoint y: 39, endPoint x: 464, endPoint y: 228, distance: 234.7
click at [464, 228] on form "Aplūko atēlu un atbildi uz jautājumiem! 5p Attēlā parādīta gripas vīrusa strukt…" at bounding box center [557, 284] width 471 height 503
copy form "Aplūko atēlu un atbildi uz jautājumiem! 5p Attēlā parādīta gripas vīrusa strukt…"
click at [351, 281] on img at bounding box center [354, 278] width 74 height 64
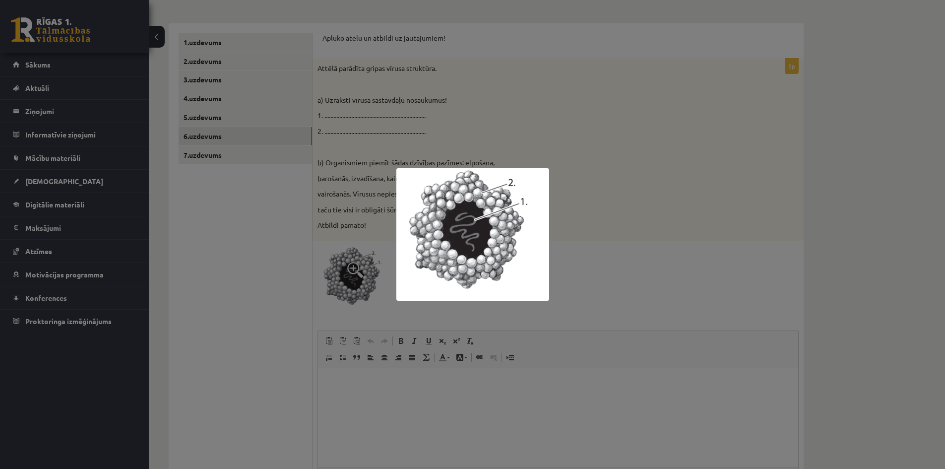
click at [282, 325] on div at bounding box center [472, 234] width 945 height 469
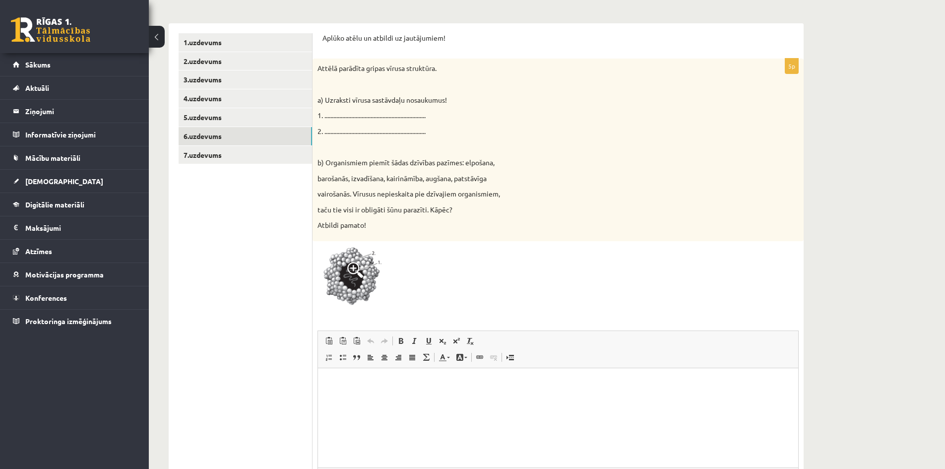
click at [363, 382] on p "Bagātinātā teksta redaktors, wiswyg-editor-user-answer-47024969306360" at bounding box center [558, 382] width 460 height 10
click at [369, 398] on span "vadīšanas taustiņš+V" at bounding box center [400, 394] width 62 height 14
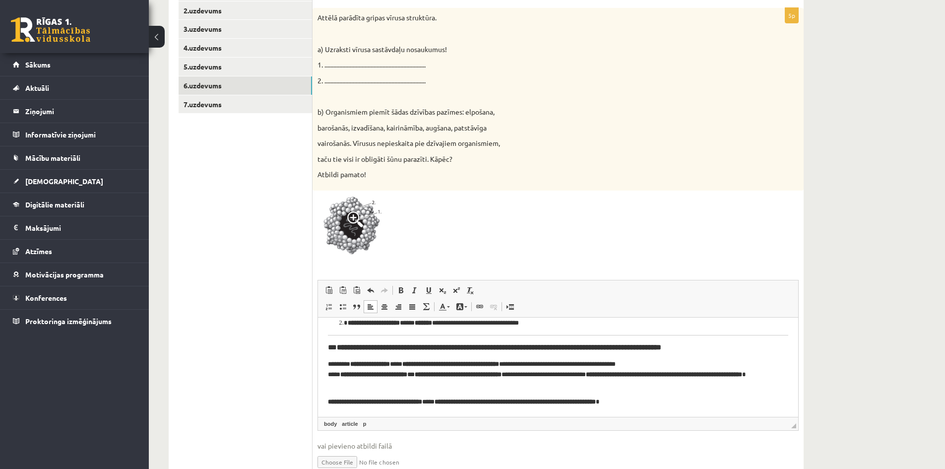
scroll to position [224, 0]
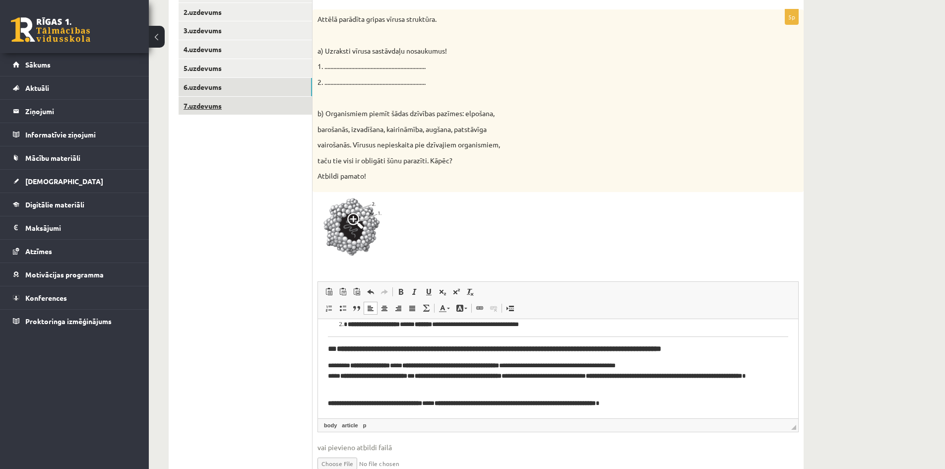
click at [219, 109] on link "7.uzdevums" at bounding box center [245, 106] width 133 height 18
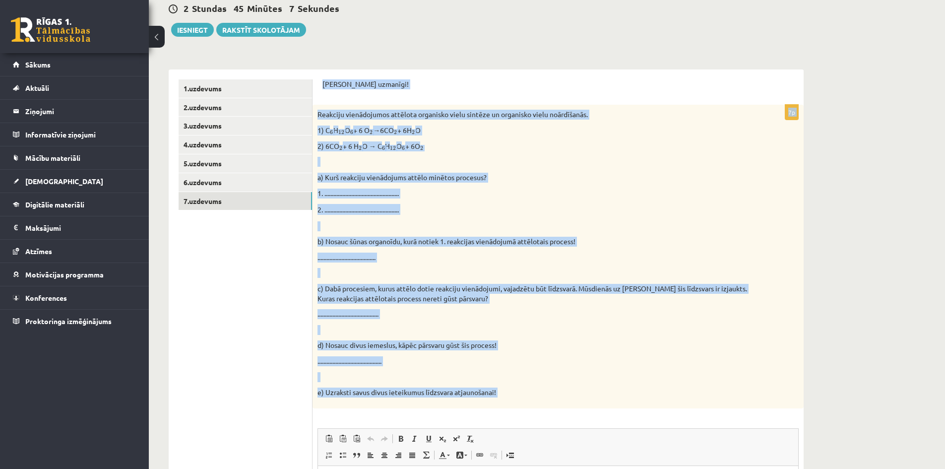
scroll to position [273, 0]
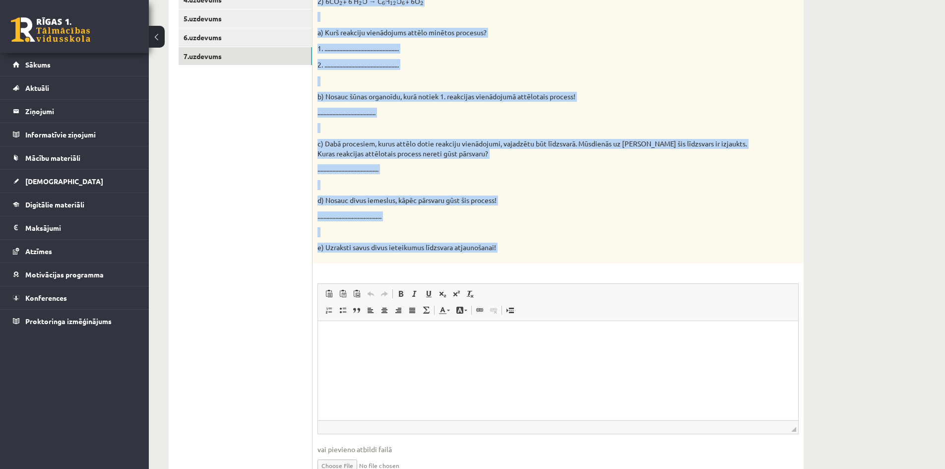
drag, startPoint x: 637, startPoint y: 508, endPoint x: 478, endPoint y: 366, distance: 213.6
copy form "Pildi uzmanīgi! 7p Reakciju vienādojumos attēlota organisko vielu sintēze un or…"
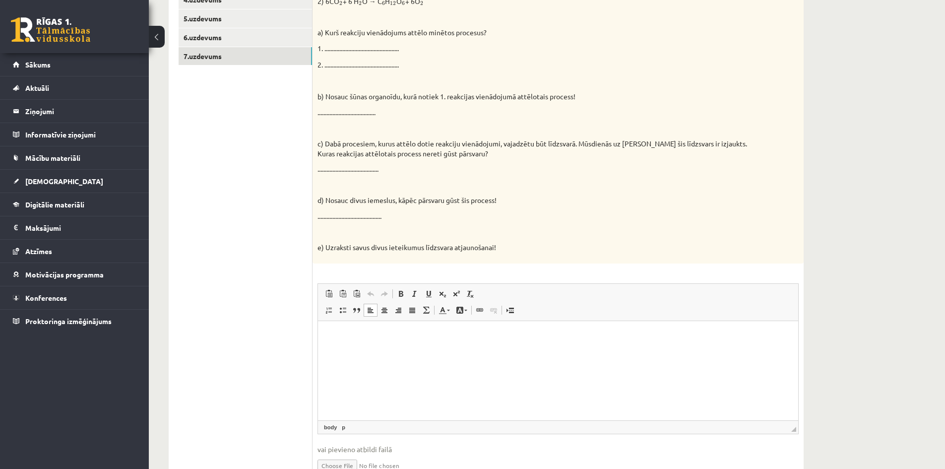
click at [357, 331] on p "Bagātinātā teksta redaktors, wiswyg-editor-user-answer-47024884556340" at bounding box center [558, 335] width 460 height 10
click at [348, 343] on span "Ielīmēt" at bounding box center [355, 346] width 28 height 14
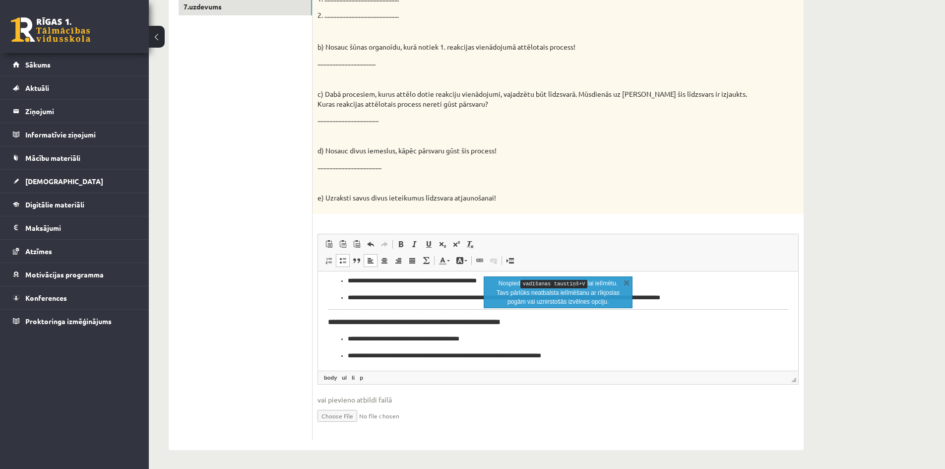
scroll to position [324, 0]
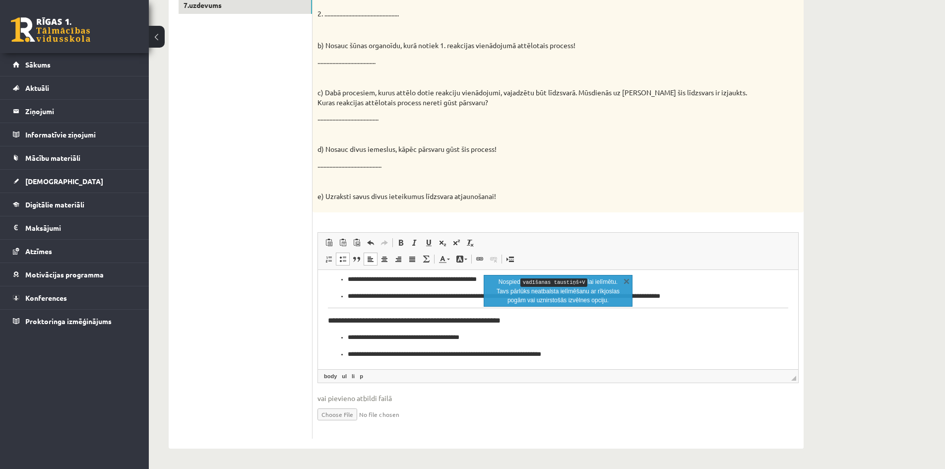
click at [910, 314] on div "Dabaszinības 1.ieskaite 10.klase , Kristers Raginskis (10.b2 klase) Ieskaites p…" at bounding box center [547, 91] width 796 height 754
click at [625, 282] on link "X" at bounding box center [626, 281] width 10 height 10
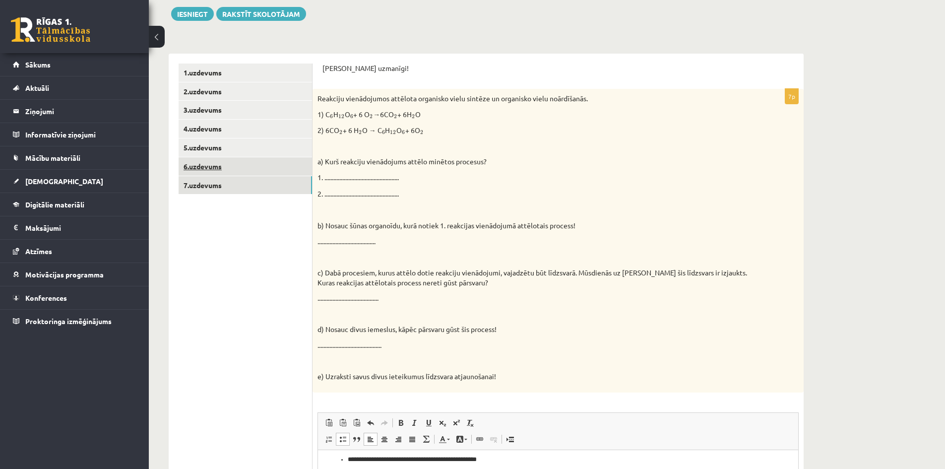
scroll to position [126, 0]
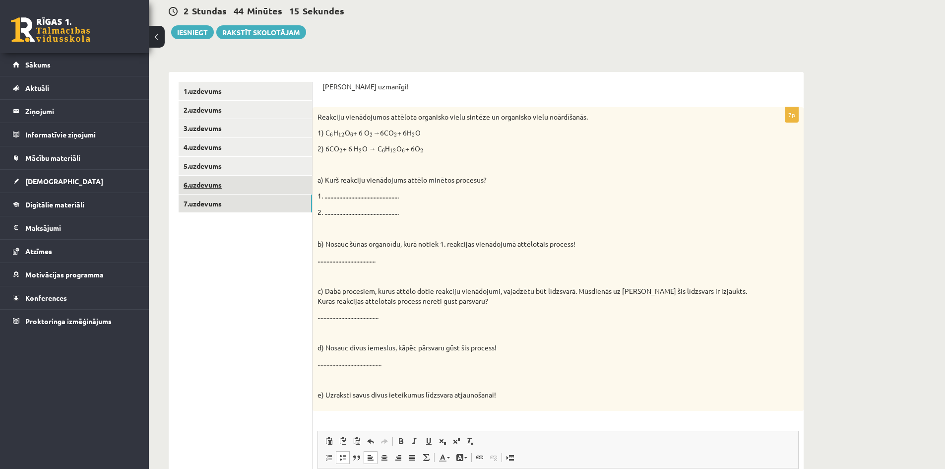
click at [246, 186] on link "6.uzdevums" at bounding box center [245, 185] width 133 height 18
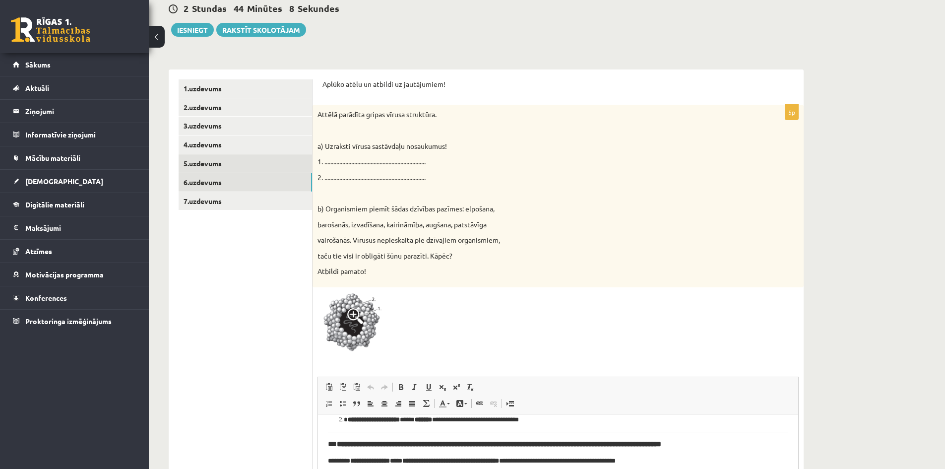
scroll to position [124, 0]
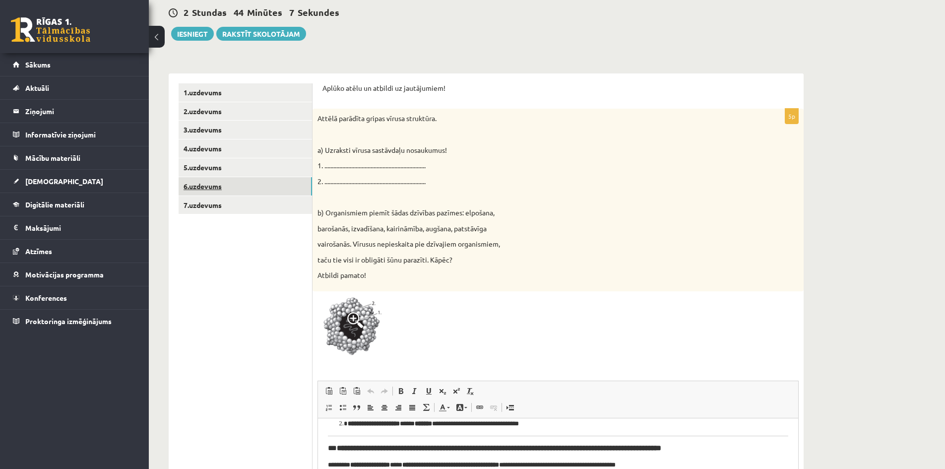
click at [243, 185] on link "6.uzdevums" at bounding box center [245, 186] width 133 height 18
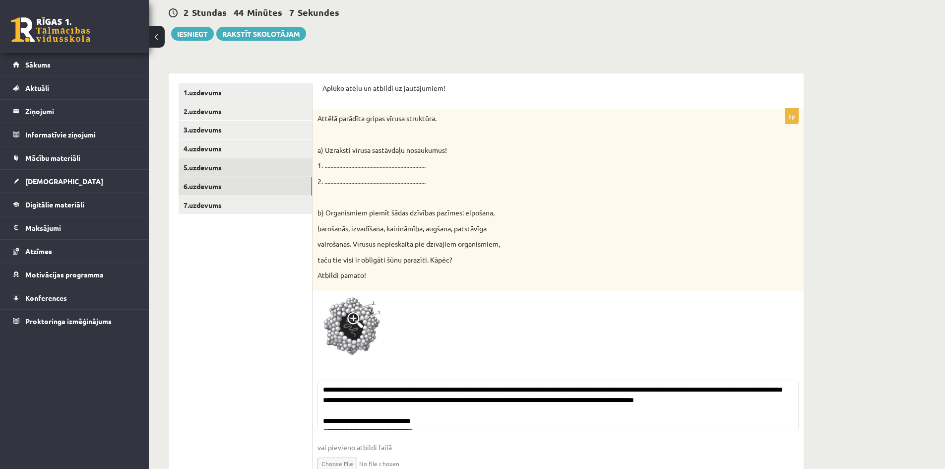
click at [233, 170] on link "5.uzdevums" at bounding box center [245, 167] width 133 height 18
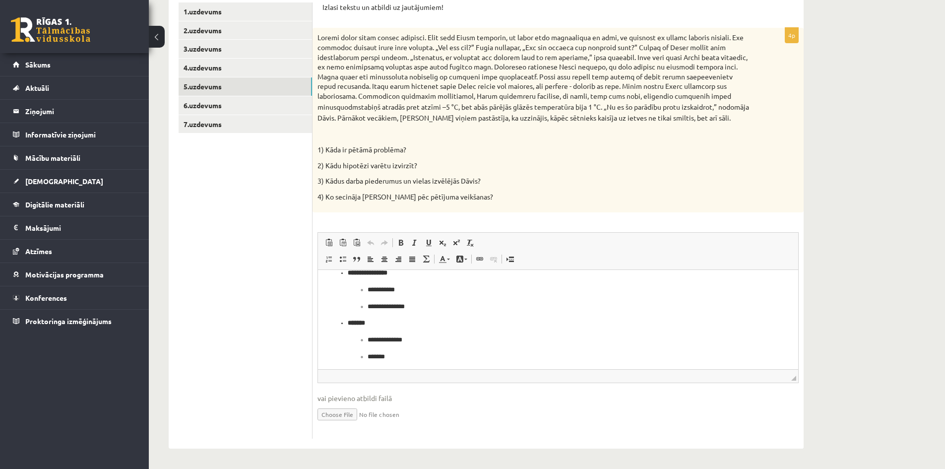
scroll to position [183, 0]
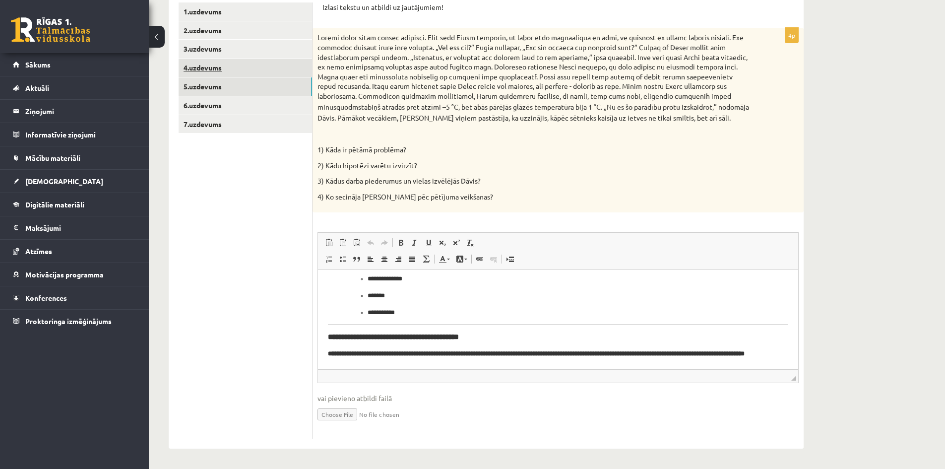
click at [209, 71] on link "4.uzdevums" at bounding box center [245, 68] width 133 height 18
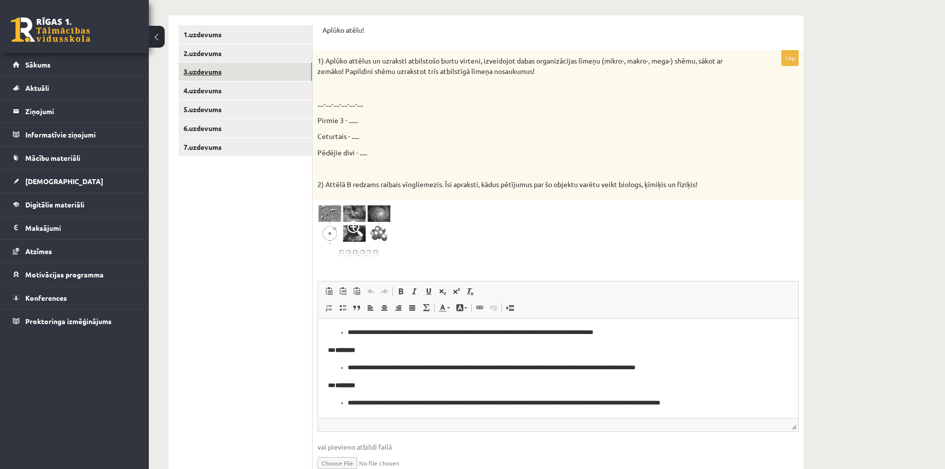
click at [216, 68] on link "3.uzdevums" at bounding box center [245, 71] width 133 height 18
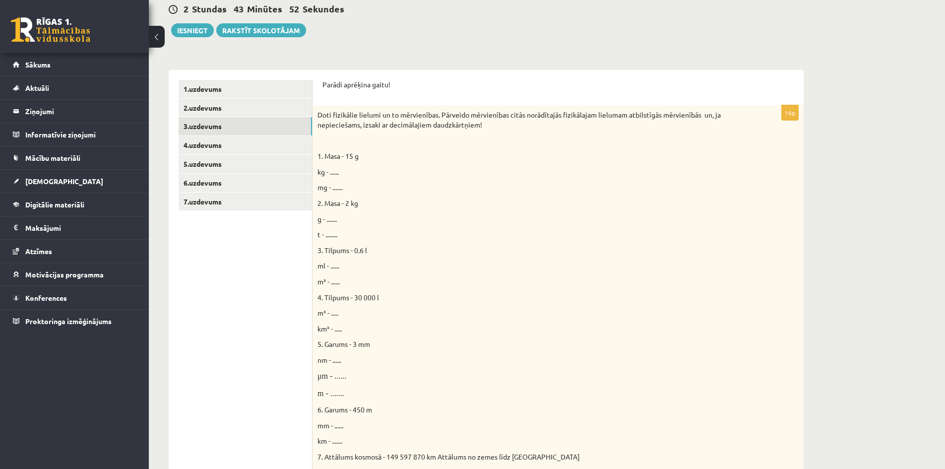
scroll to position [37, 0]
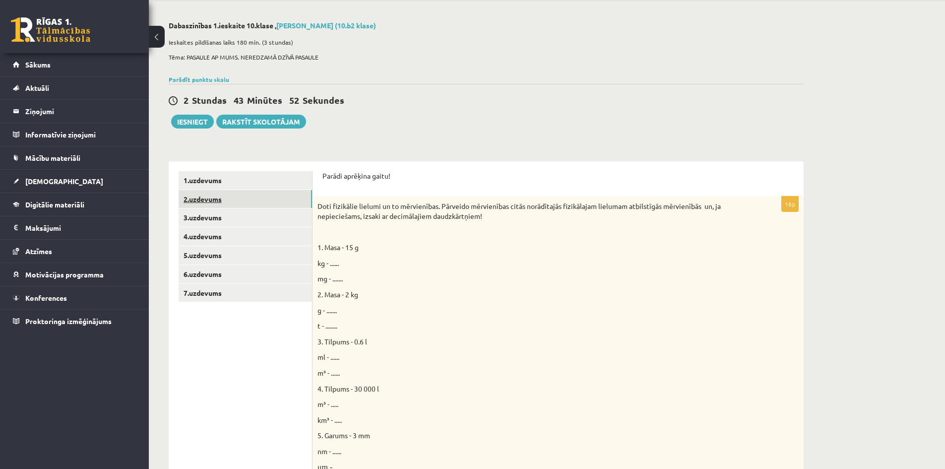
click at [230, 200] on link "2.uzdevums" at bounding box center [245, 199] width 133 height 18
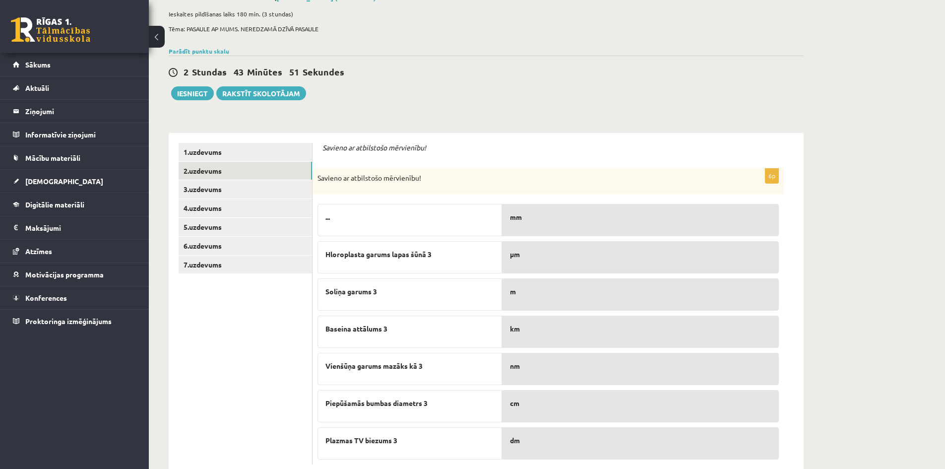
scroll to position [91, 0]
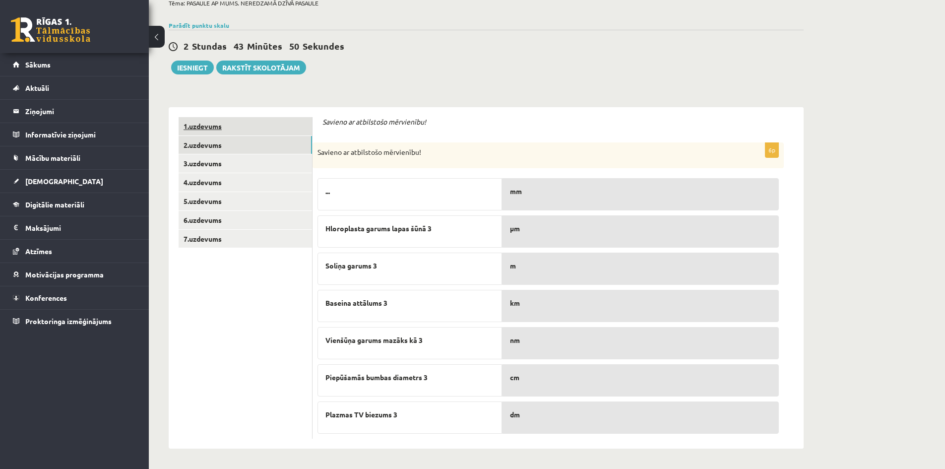
click at [263, 125] on link "1.uzdevums" at bounding box center [245, 126] width 133 height 18
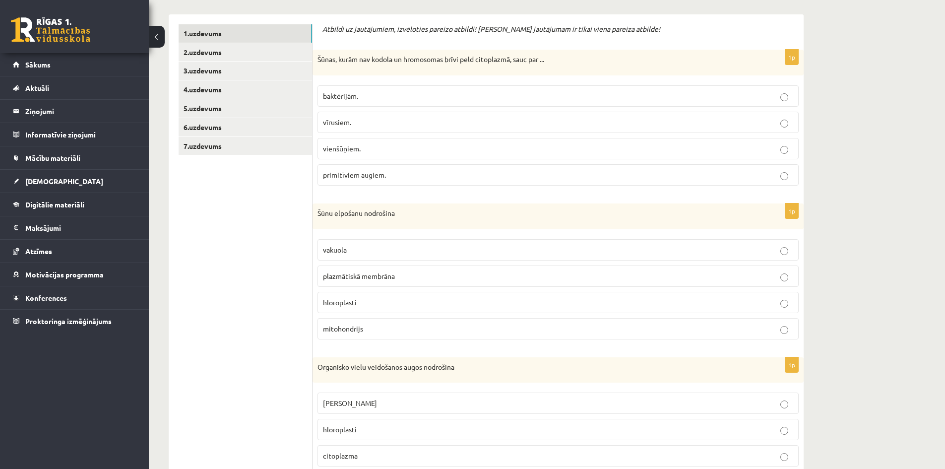
scroll to position [0, 0]
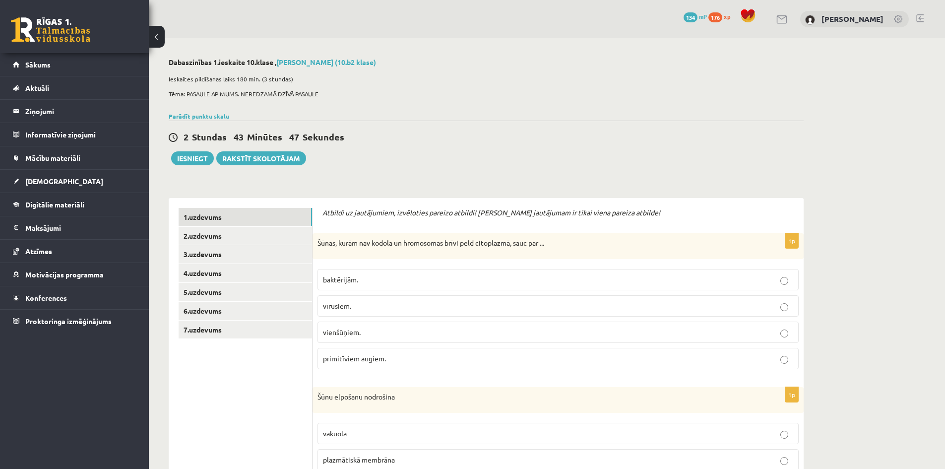
click at [406, 143] on div "2 Stundas 43 Minūtes 47 Sekundes" at bounding box center [486, 137] width 635 height 13
click at [408, 162] on div "2 Stundas 43 Minūtes 46 Sekundes Ieskaite saglabāta! Iesniegt Rakstīt skolotājam" at bounding box center [486, 143] width 635 height 45
click at [214, 112] on link "Parādīt punktu skalu" at bounding box center [199, 116] width 61 height 8
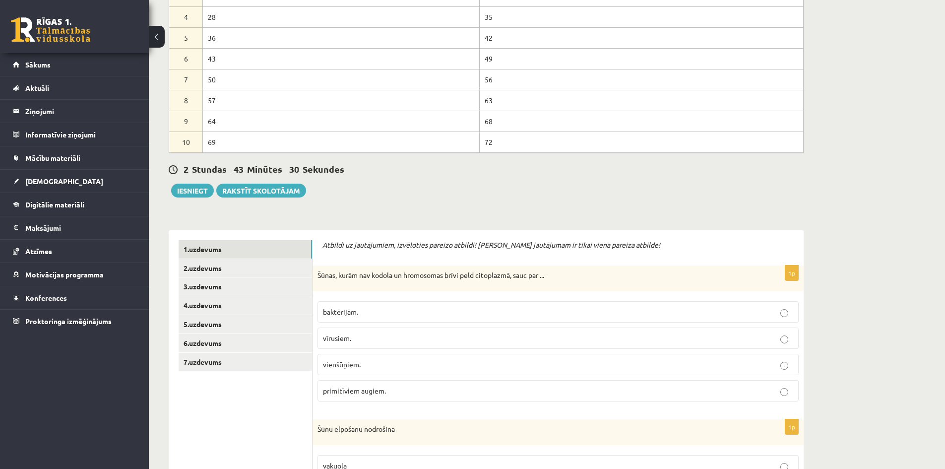
scroll to position [50, 0]
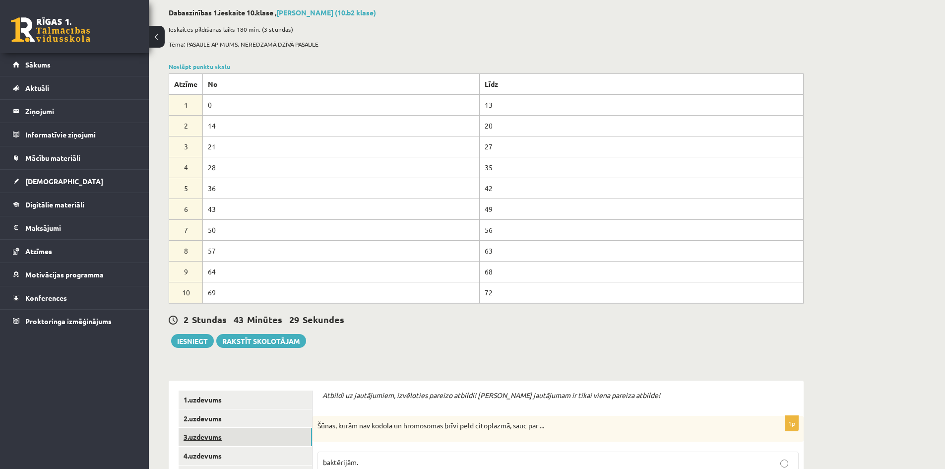
click at [217, 429] on link "3.uzdevums" at bounding box center [245, 437] width 133 height 18
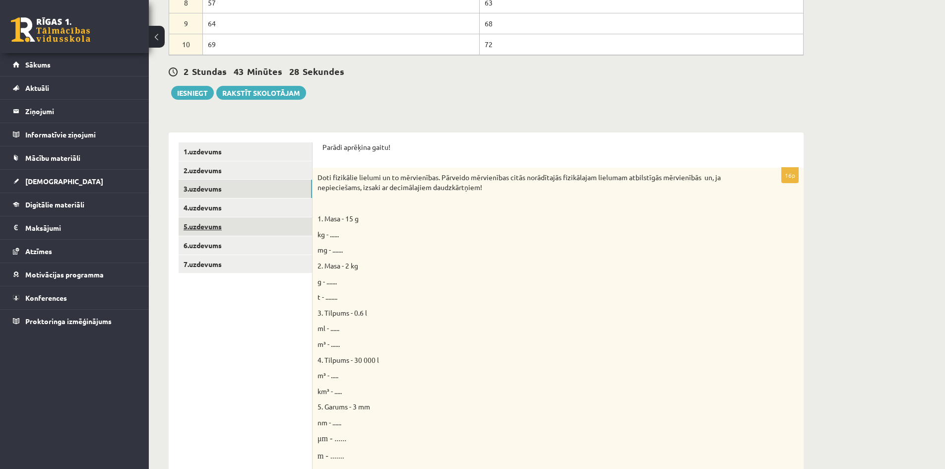
scroll to position [0, 0]
click at [227, 233] on link "5.uzdevums" at bounding box center [245, 226] width 133 height 18
